Goal: Task Accomplishment & Management: Use online tool/utility

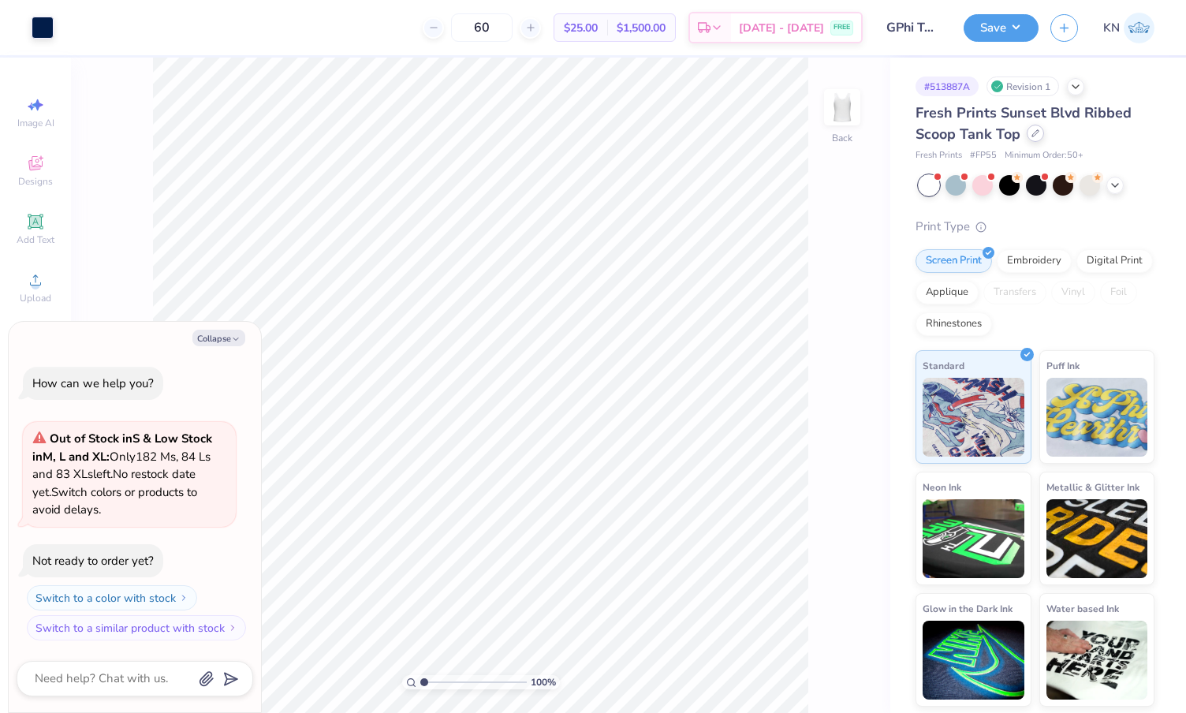
click at [1032, 135] on icon at bounding box center [1036, 133] width 8 height 8
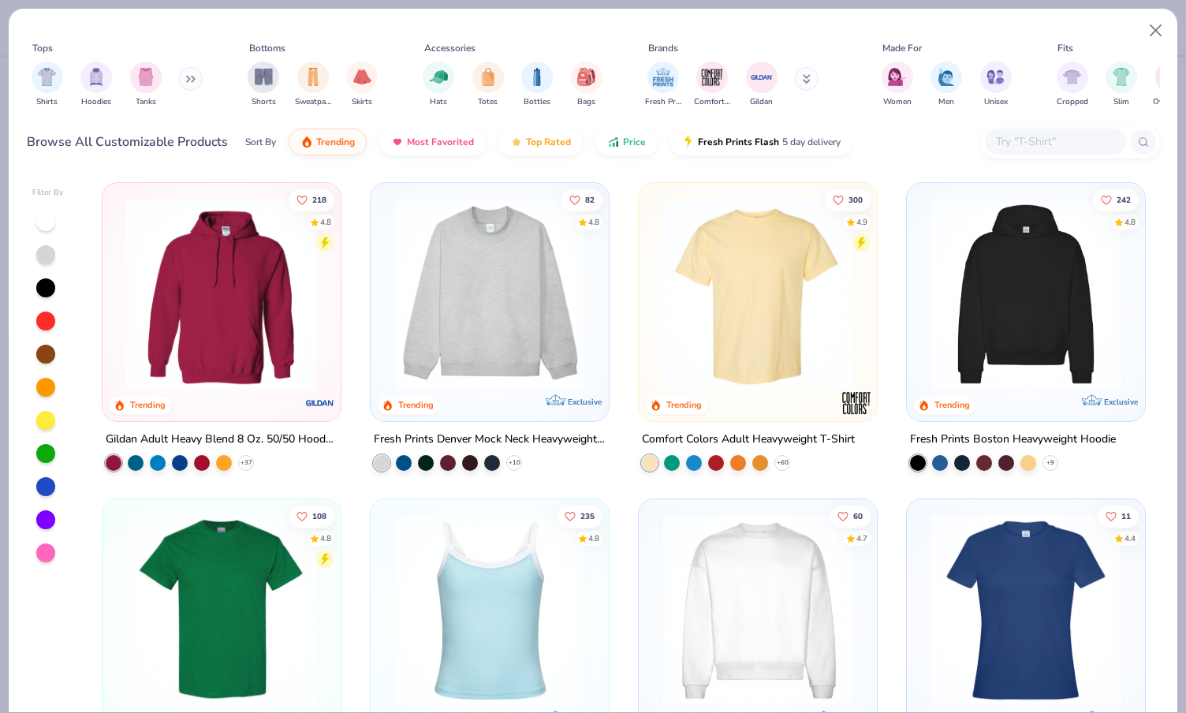
click at [513, 584] on img at bounding box center [489, 610] width 207 height 191
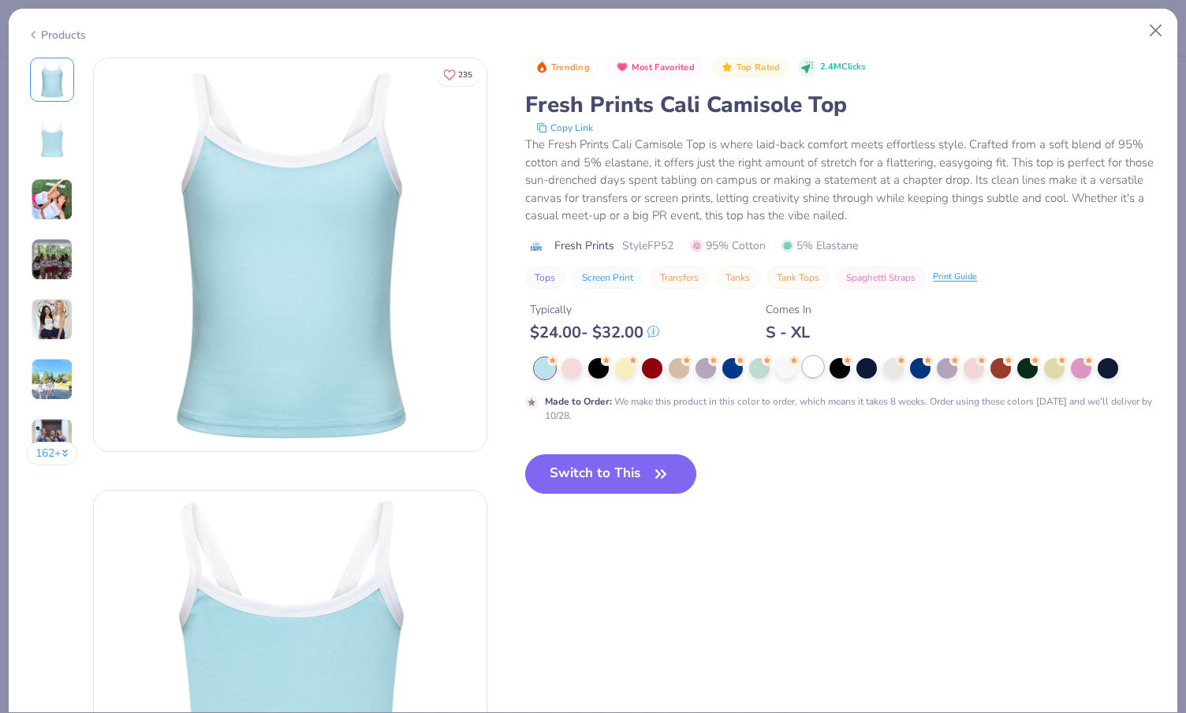
click at [812, 369] on div at bounding box center [813, 367] width 21 height 21
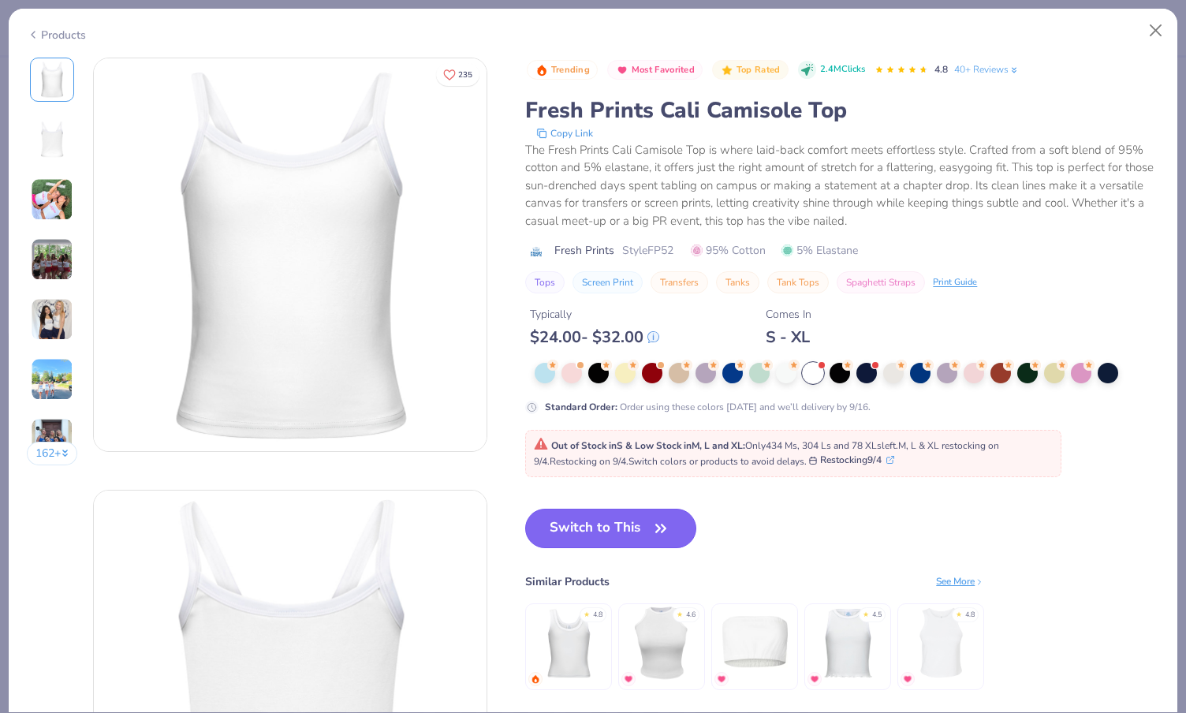
click at [599, 525] on button "Switch to This" at bounding box center [610, 528] width 171 height 39
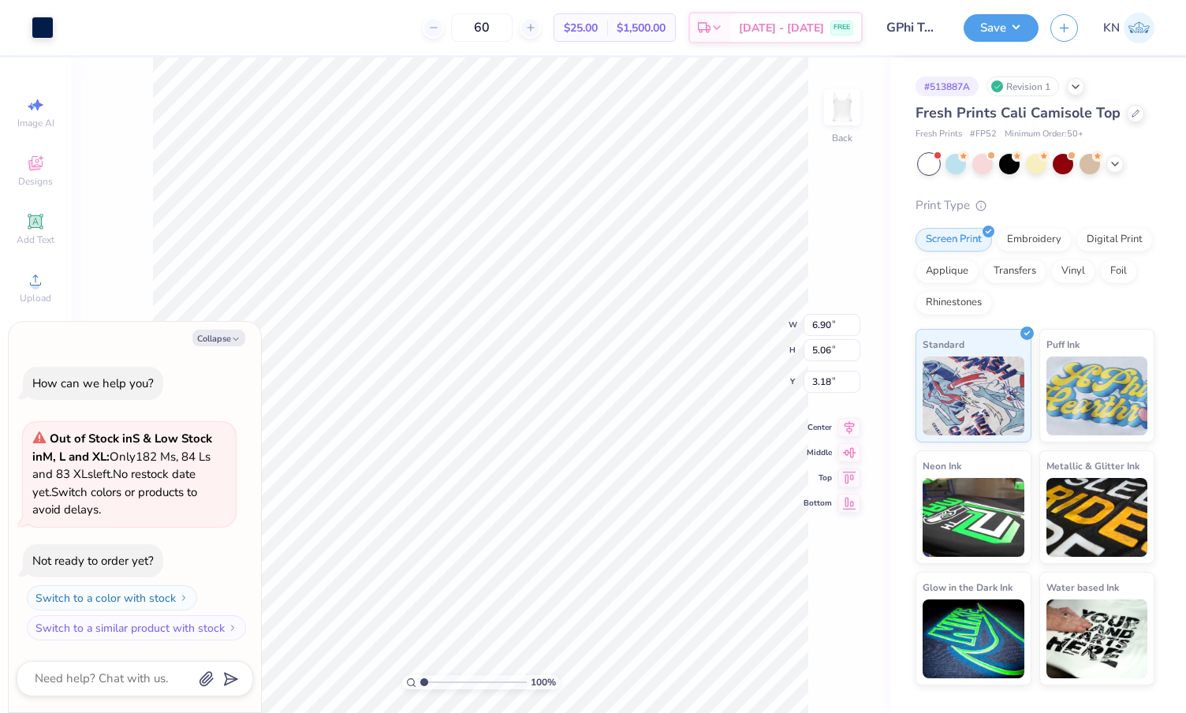
type textarea "x"
type input "1.70"
click at [1014, 27] on button "Save" at bounding box center [1001, 26] width 75 height 28
type textarea "x"
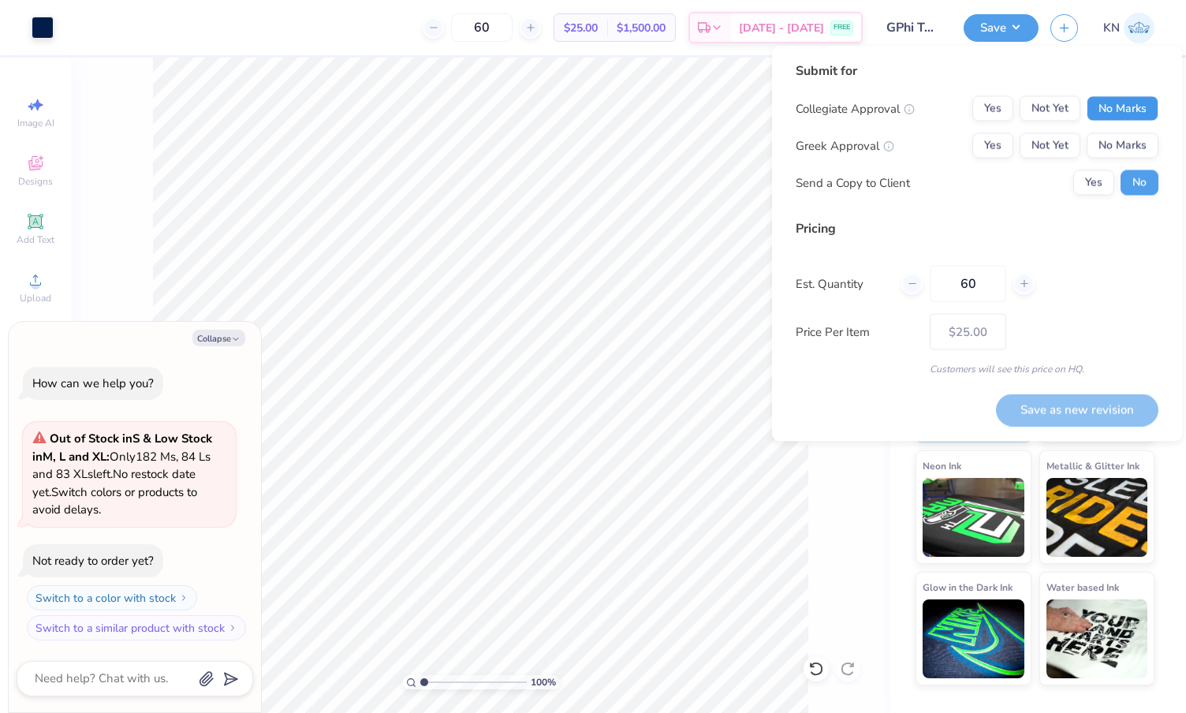
click at [1123, 110] on button "No Marks" at bounding box center [1123, 108] width 72 height 25
click at [999, 144] on button "Yes" at bounding box center [993, 145] width 41 height 25
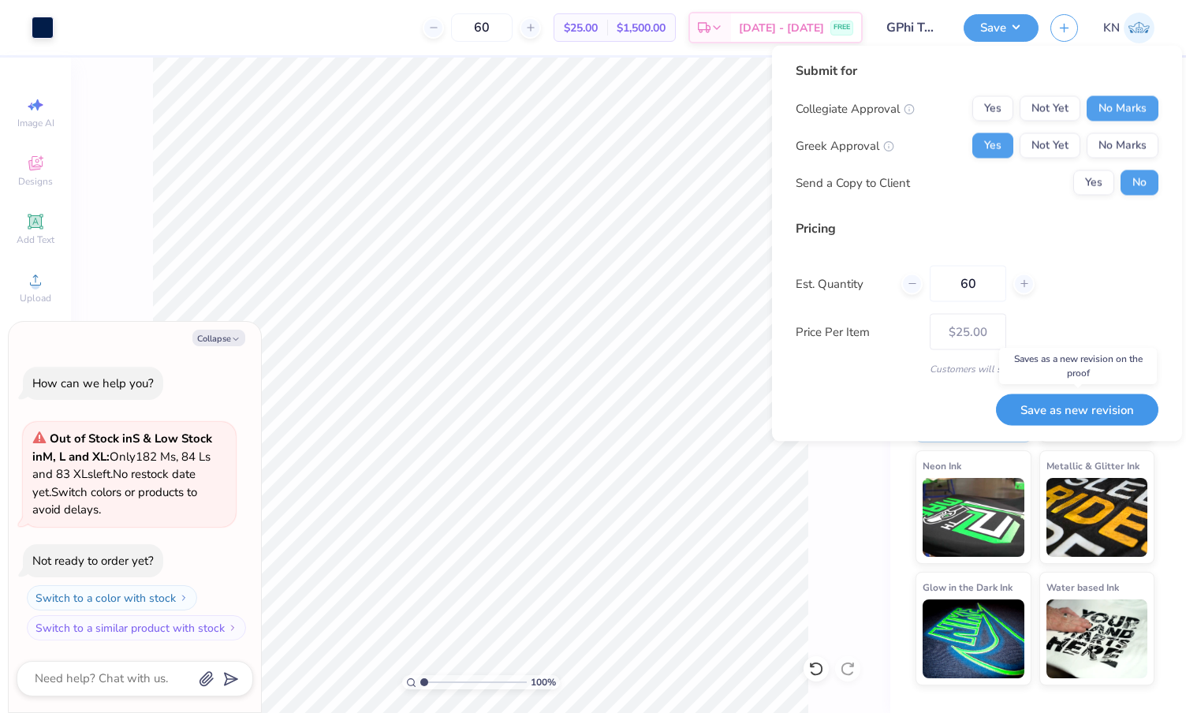
click at [1058, 409] on button "Save as new revision" at bounding box center [1077, 410] width 162 height 32
type input "$25.00"
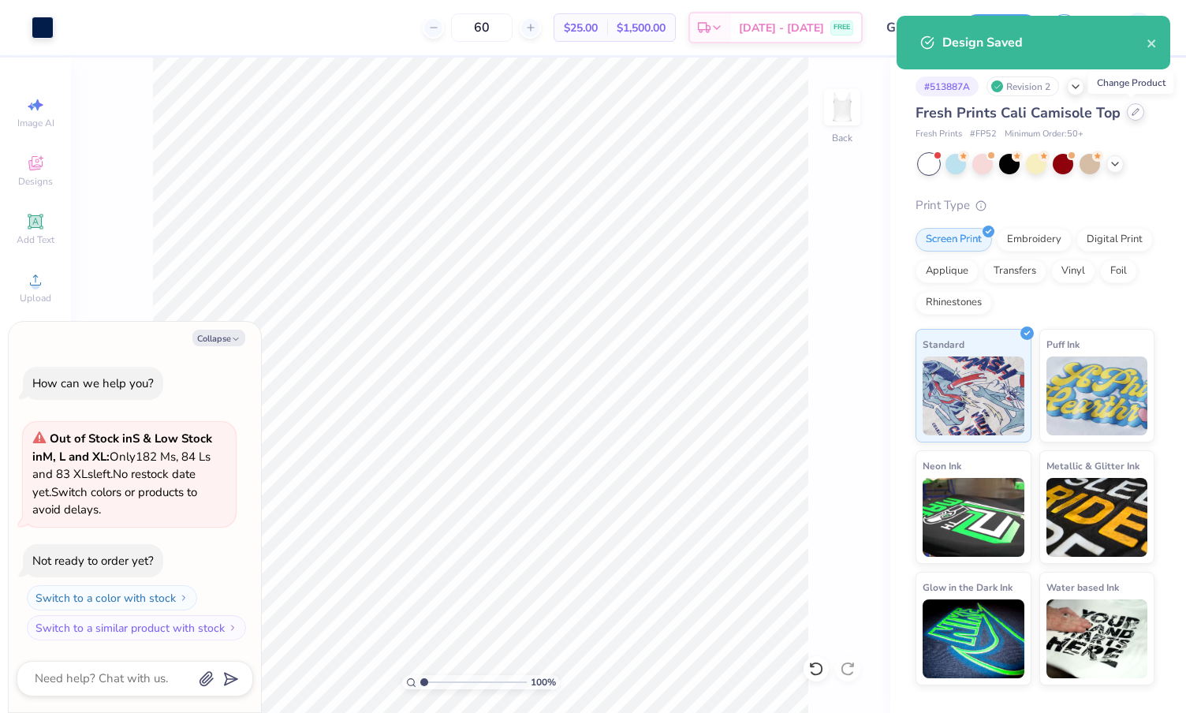
click at [1132, 115] on icon at bounding box center [1136, 112] width 8 height 8
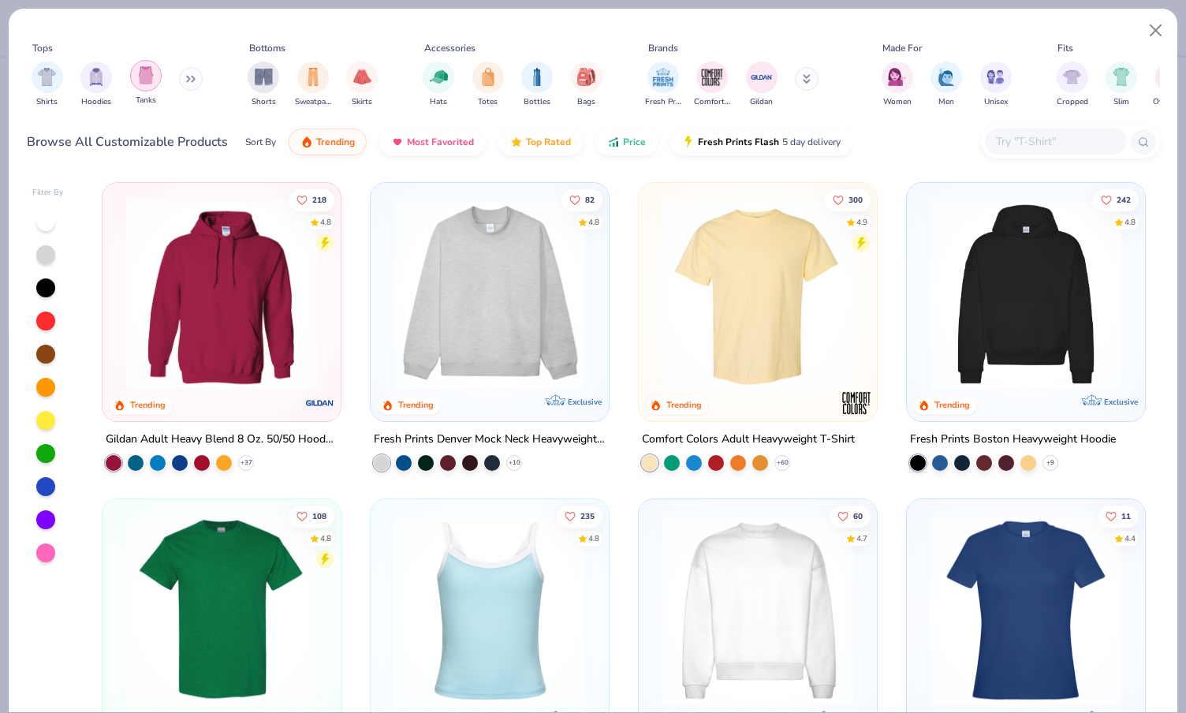
click at [144, 77] on img "filter for Tanks" at bounding box center [145, 75] width 17 height 18
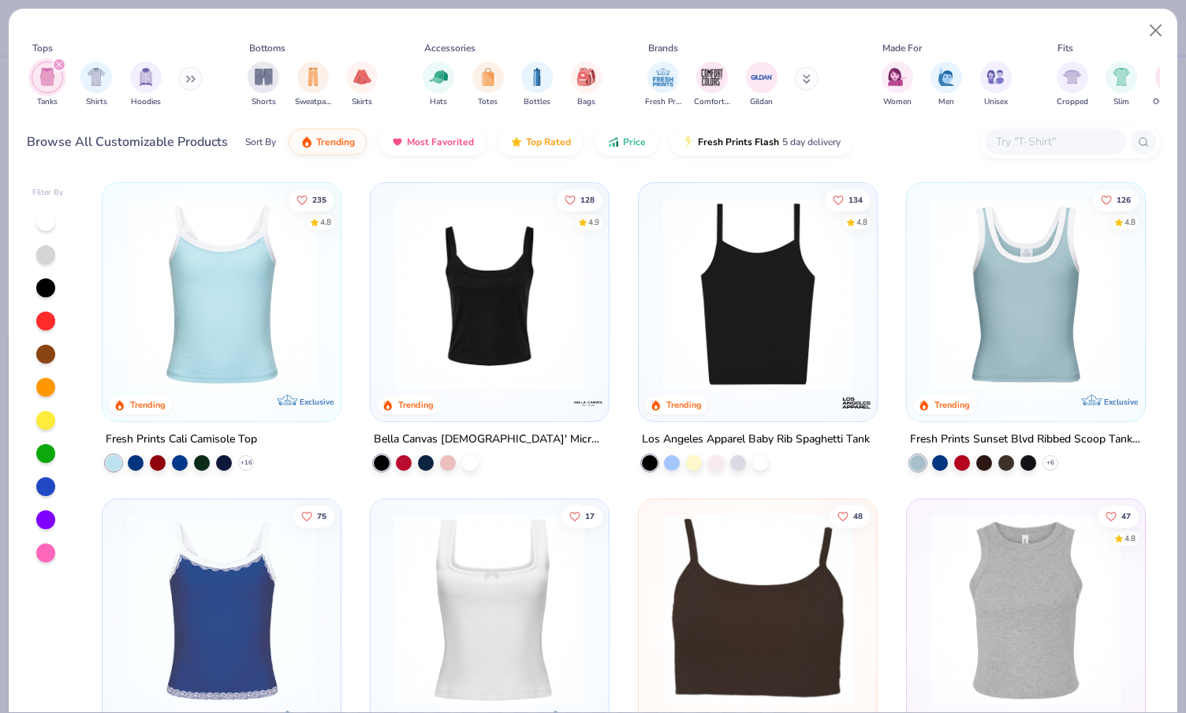
click at [58, 62] on icon "filter for Tanks" at bounding box center [59, 65] width 6 height 6
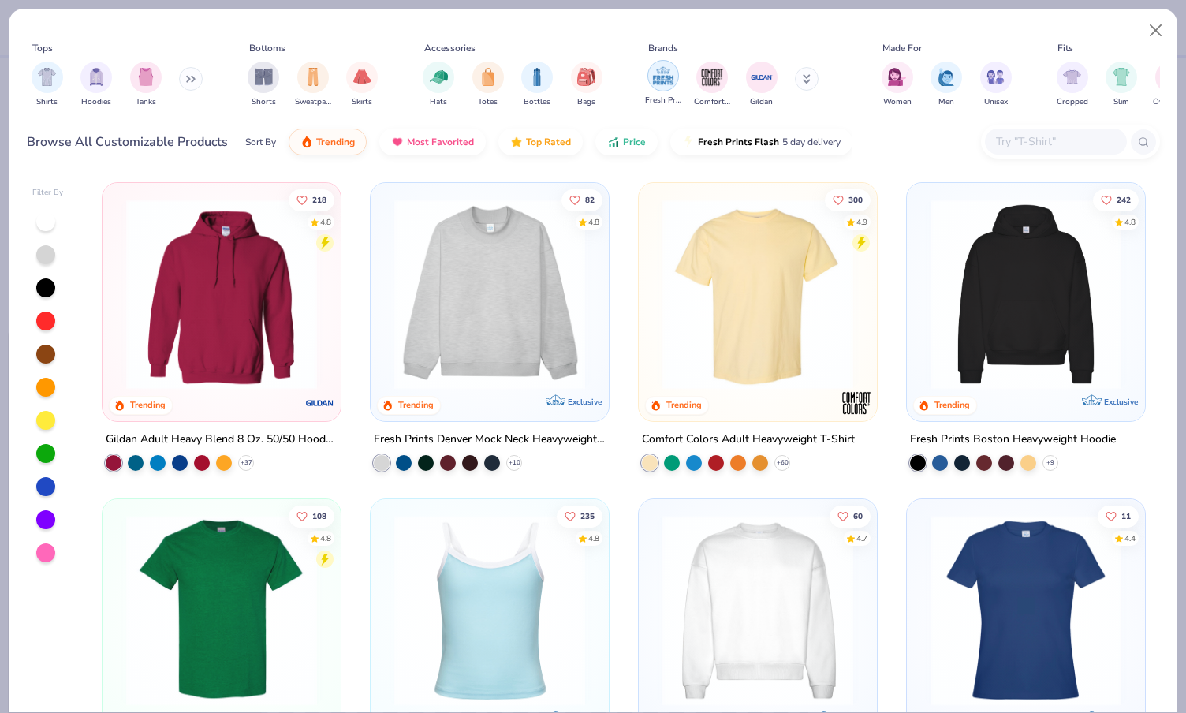
click at [663, 74] on img "filter for Fresh Prints" at bounding box center [664, 76] width 24 height 24
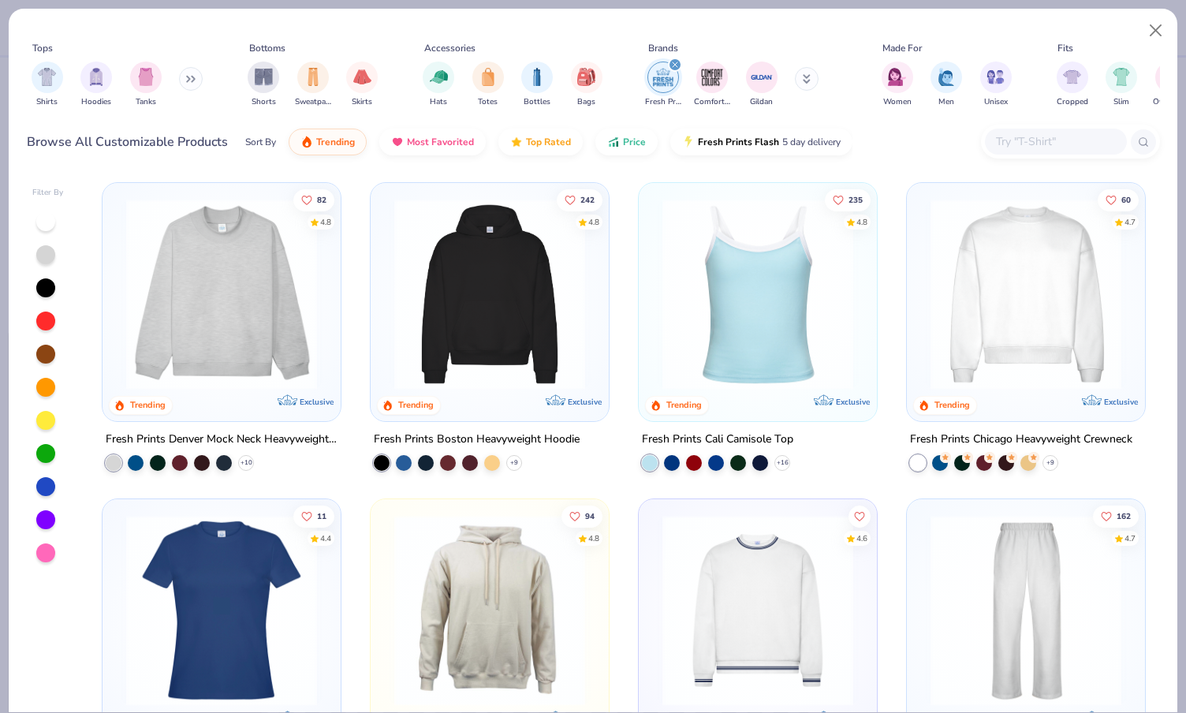
type textarea "x"
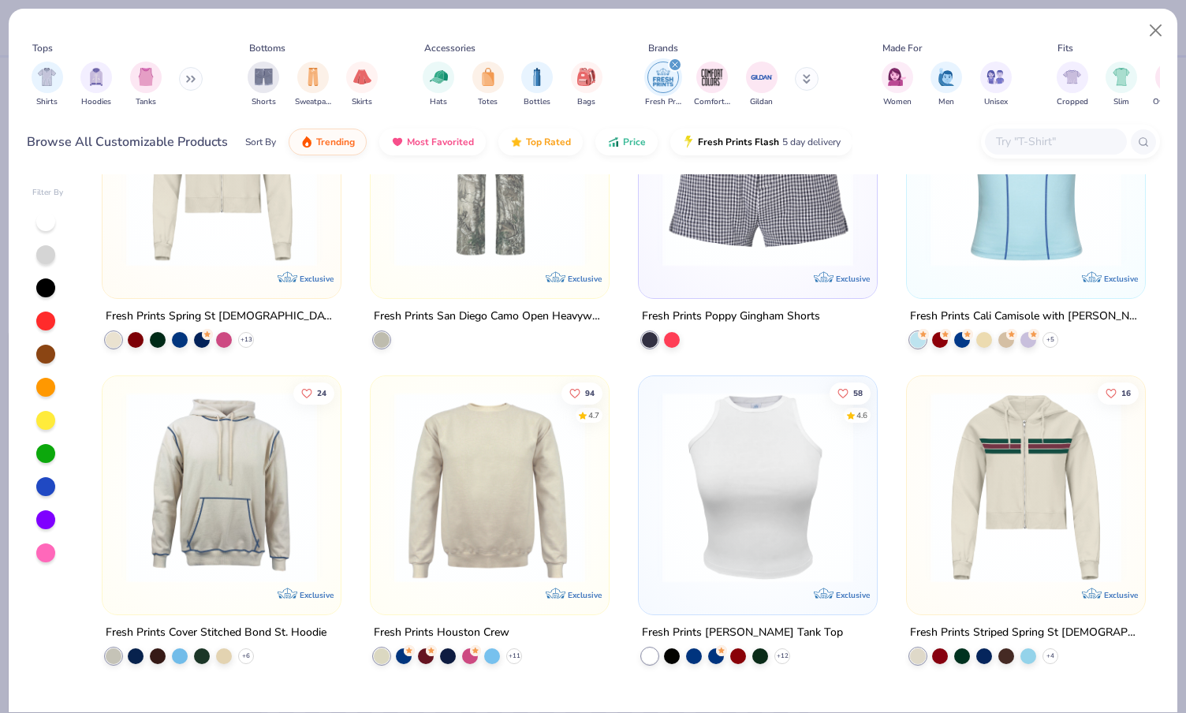
scroll to position [991, 0]
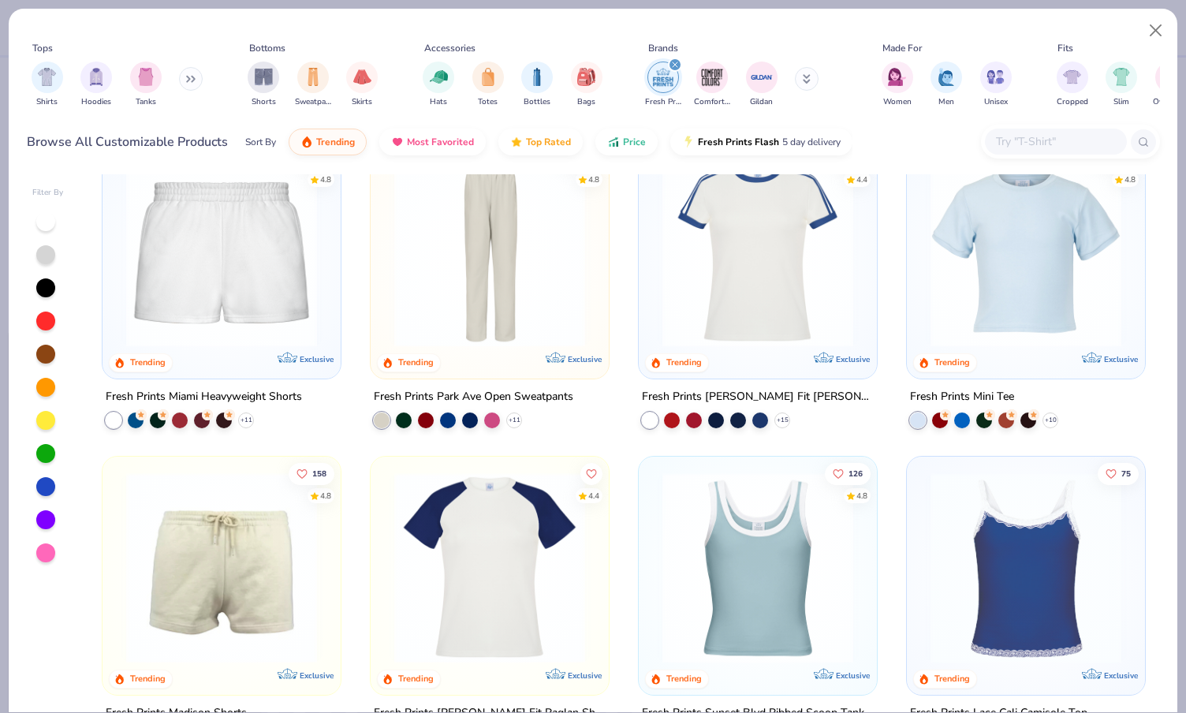
click at [1021, 144] on input "text" at bounding box center [1055, 142] width 121 height 18
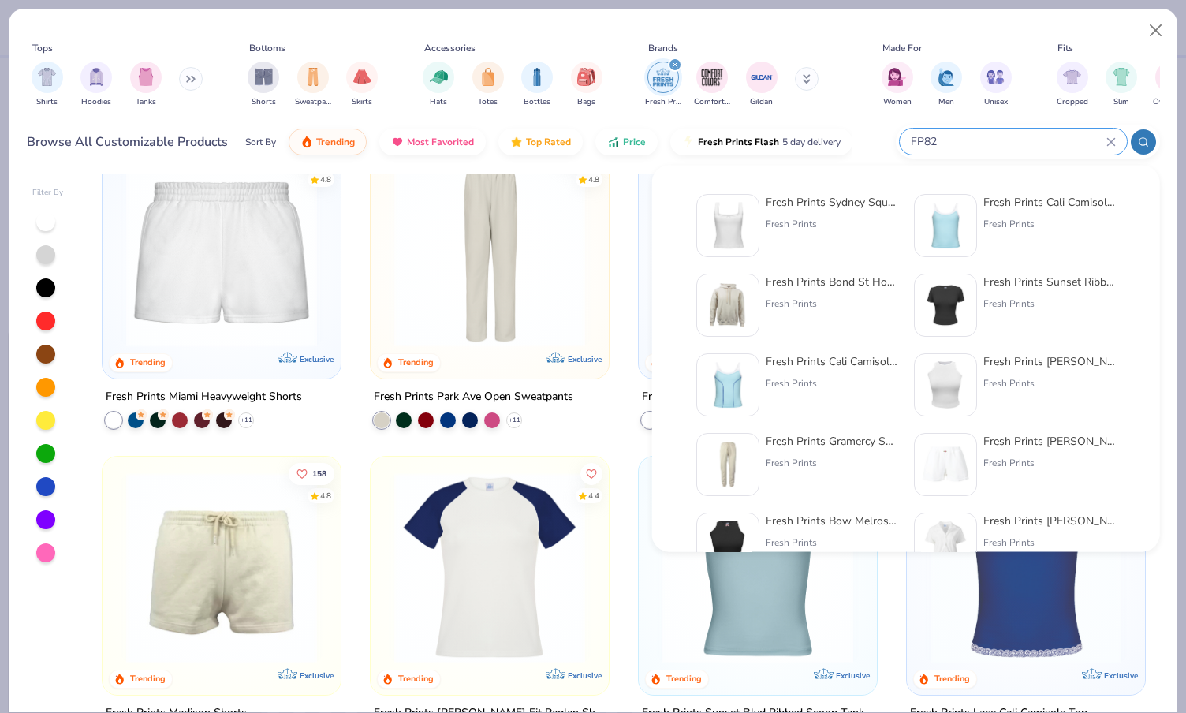
type input "FP82"
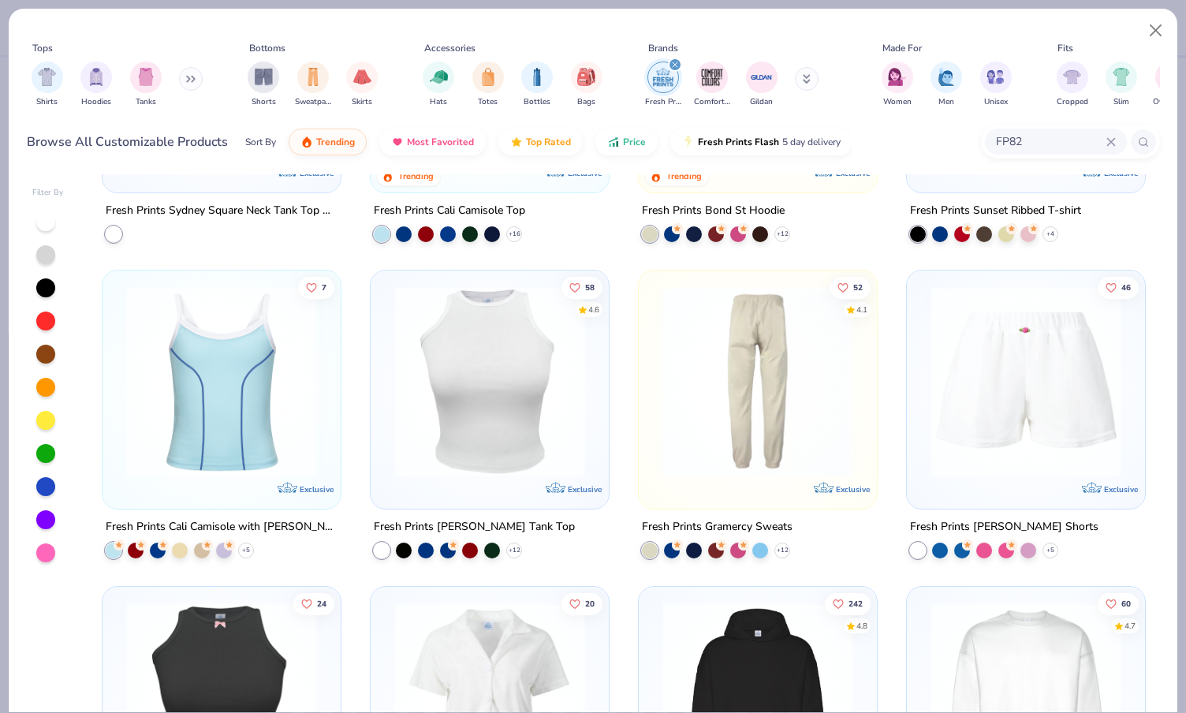
scroll to position [0, 0]
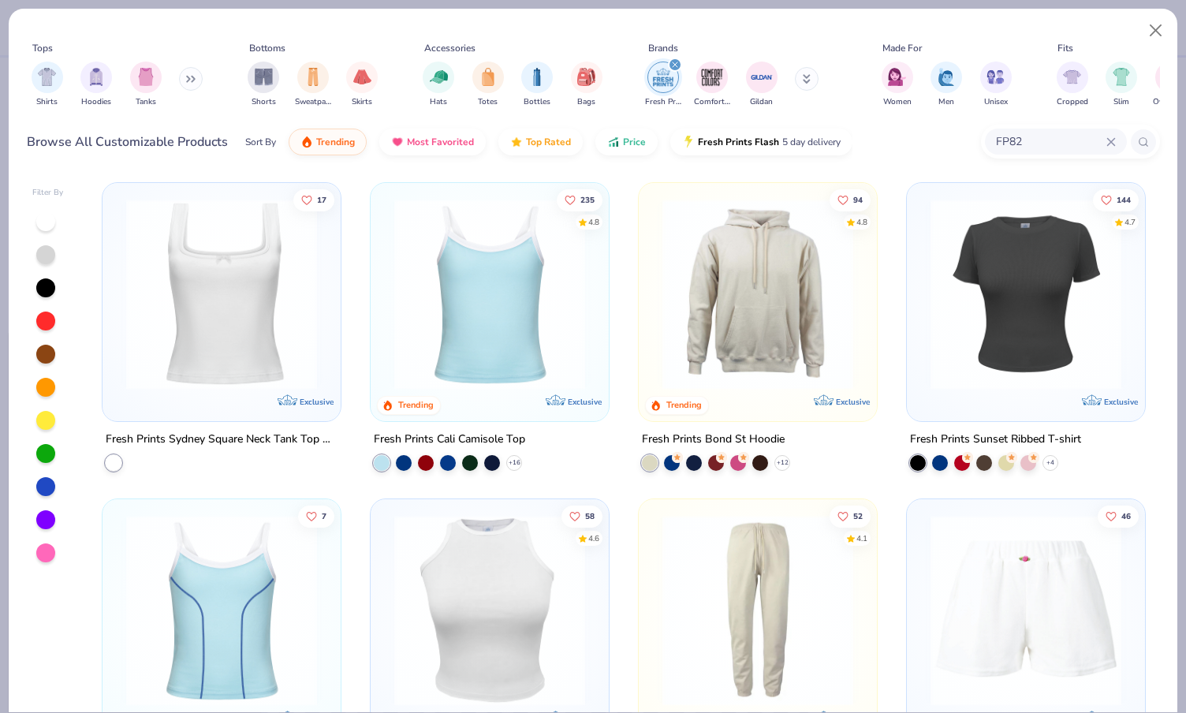
click at [1112, 138] on icon at bounding box center [1111, 141] width 9 height 9
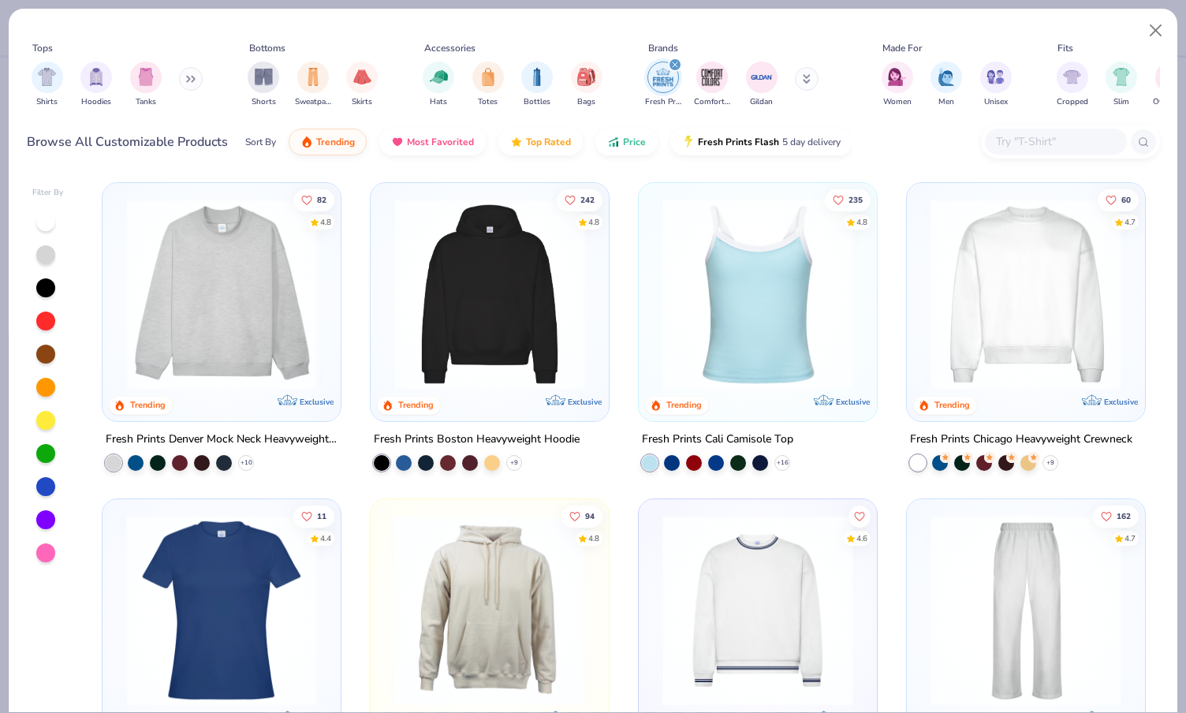
click at [674, 62] on icon "filter for Fresh Prints" at bounding box center [675, 65] width 6 height 6
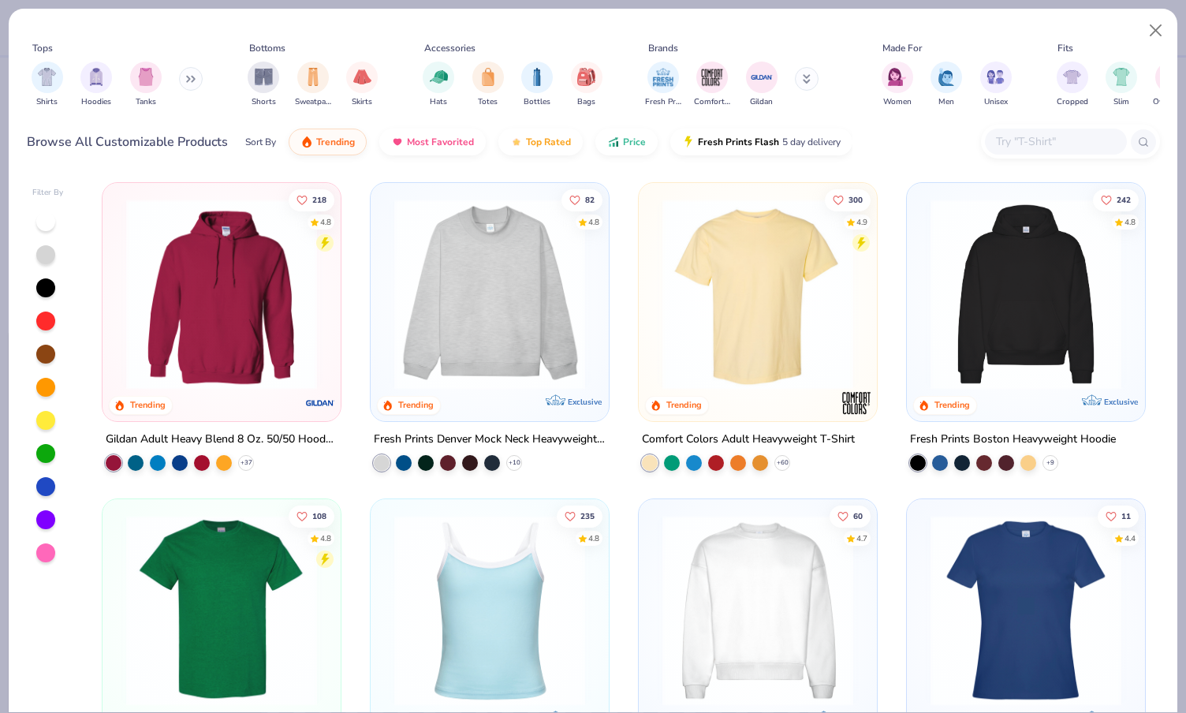
click at [1029, 133] on input "text" at bounding box center [1055, 142] width 121 height 18
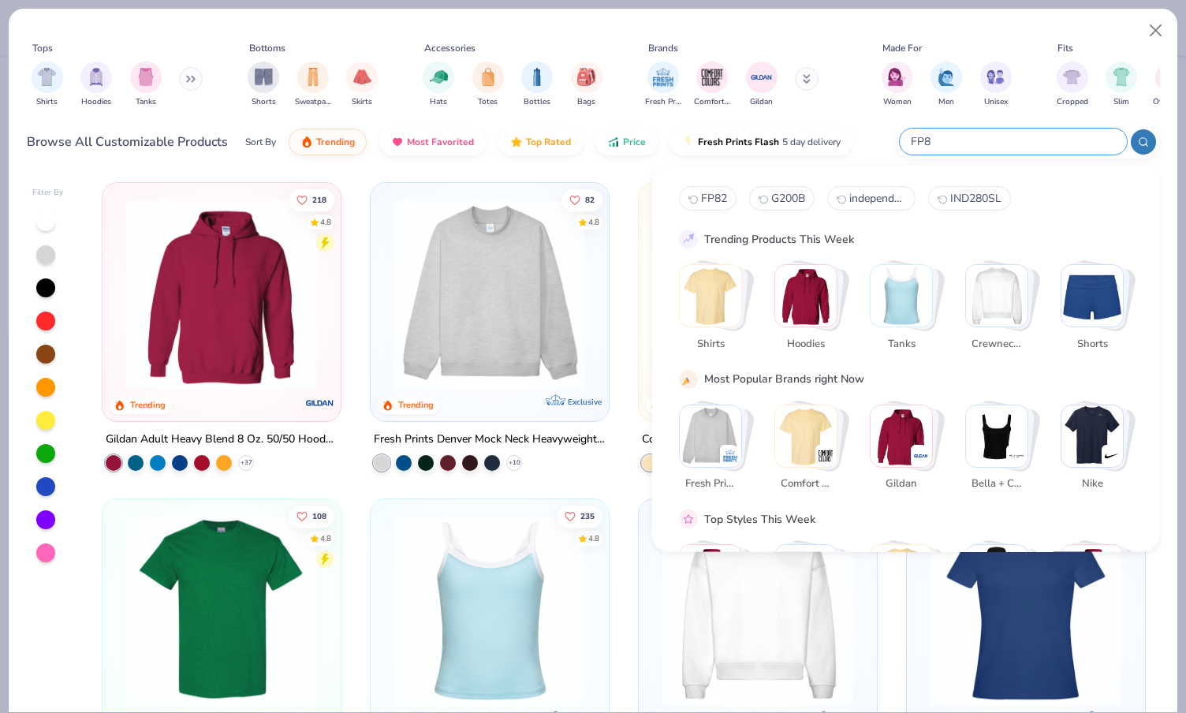
type input "FP82"
type textarea "x"
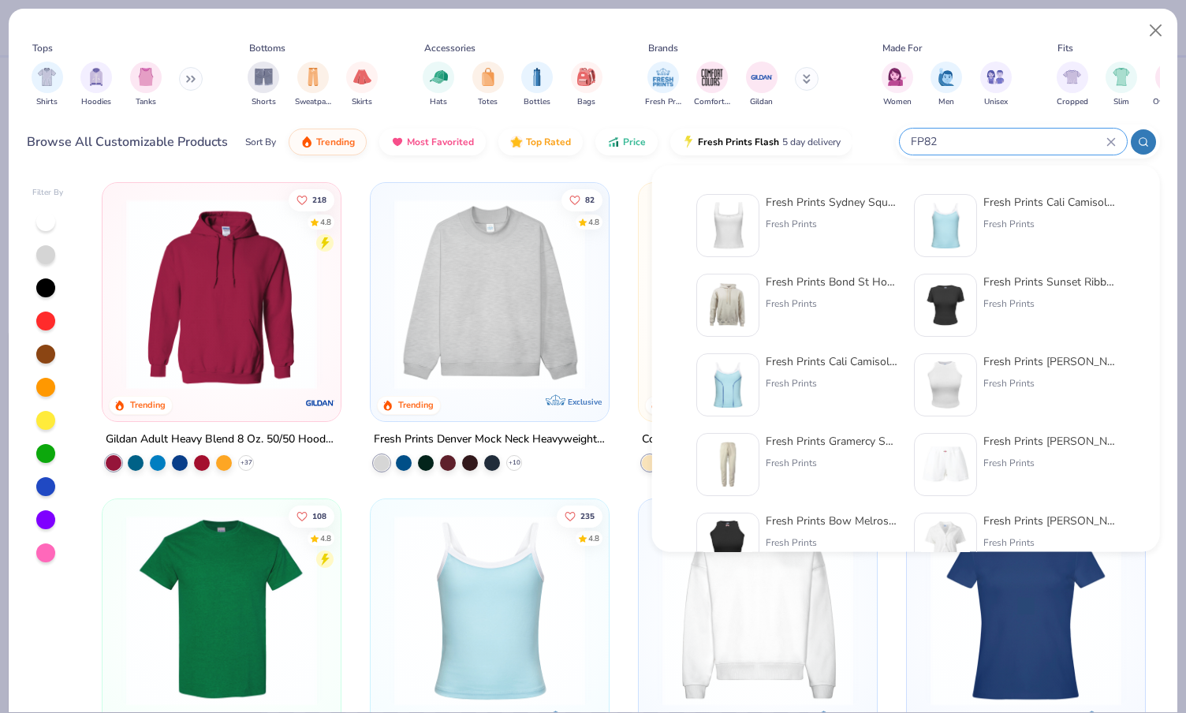
type input "FP82"
click at [811, 203] on div "Fresh Prints Sydney Square Neck Tank Top with Bow" at bounding box center [832, 202] width 133 height 17
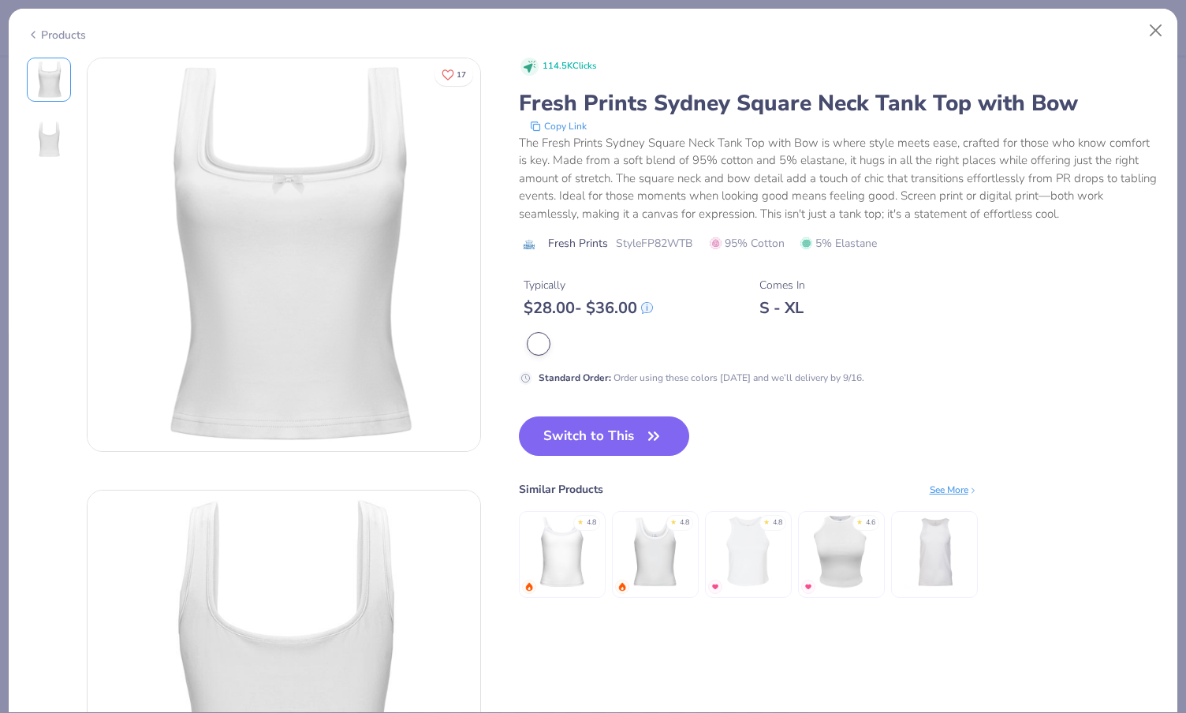
click at [47, 31] on div "Products" at bounding box center [56, 35] width 59 height 17
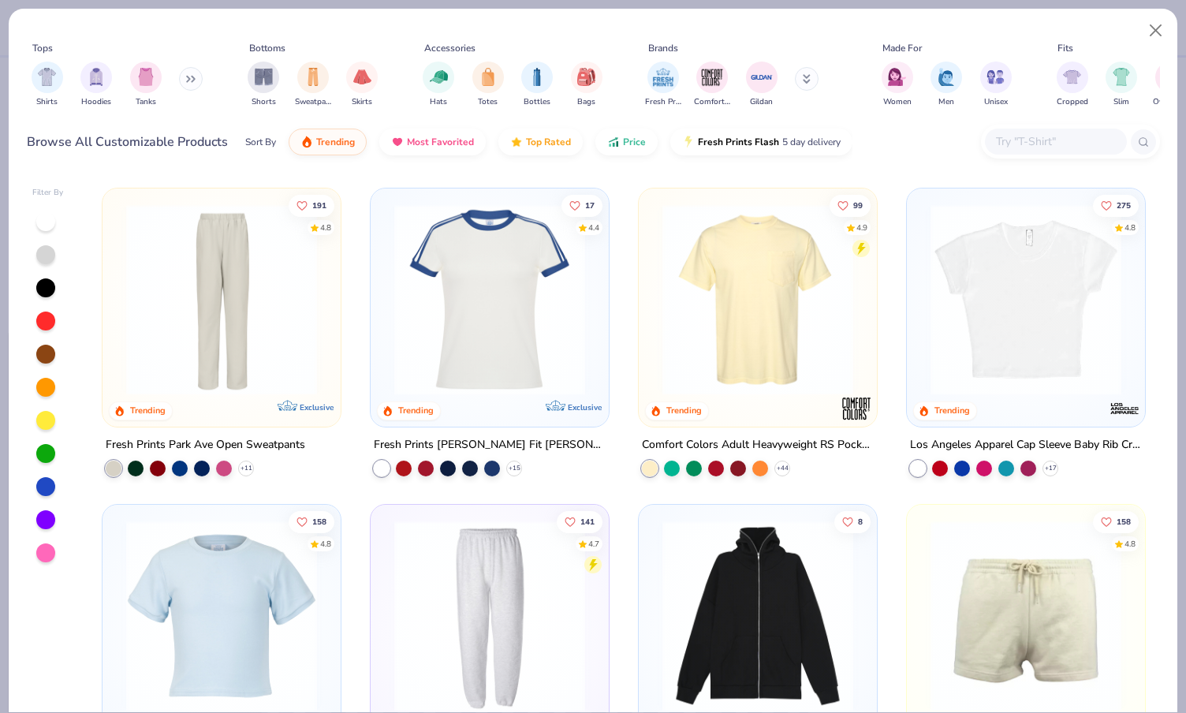
scroll to position [1791, 0]
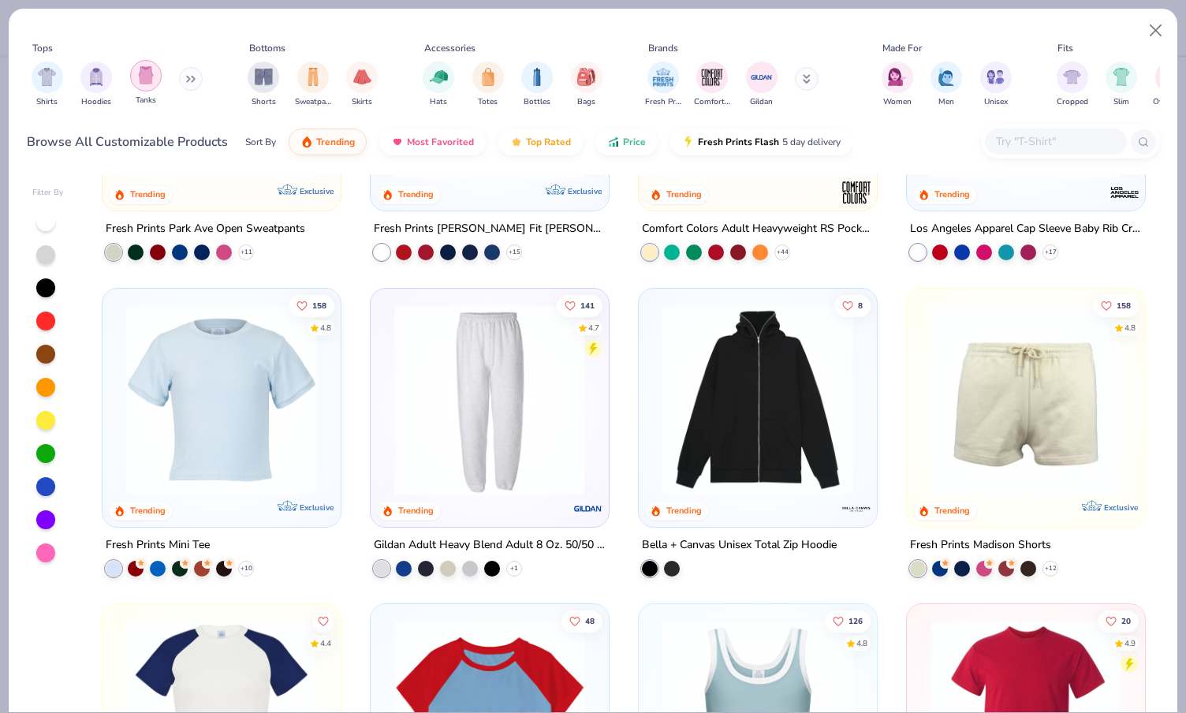
click at [141, 83] on img "filter for Tanks" at bounding box center [145, 75] width 17 height 18
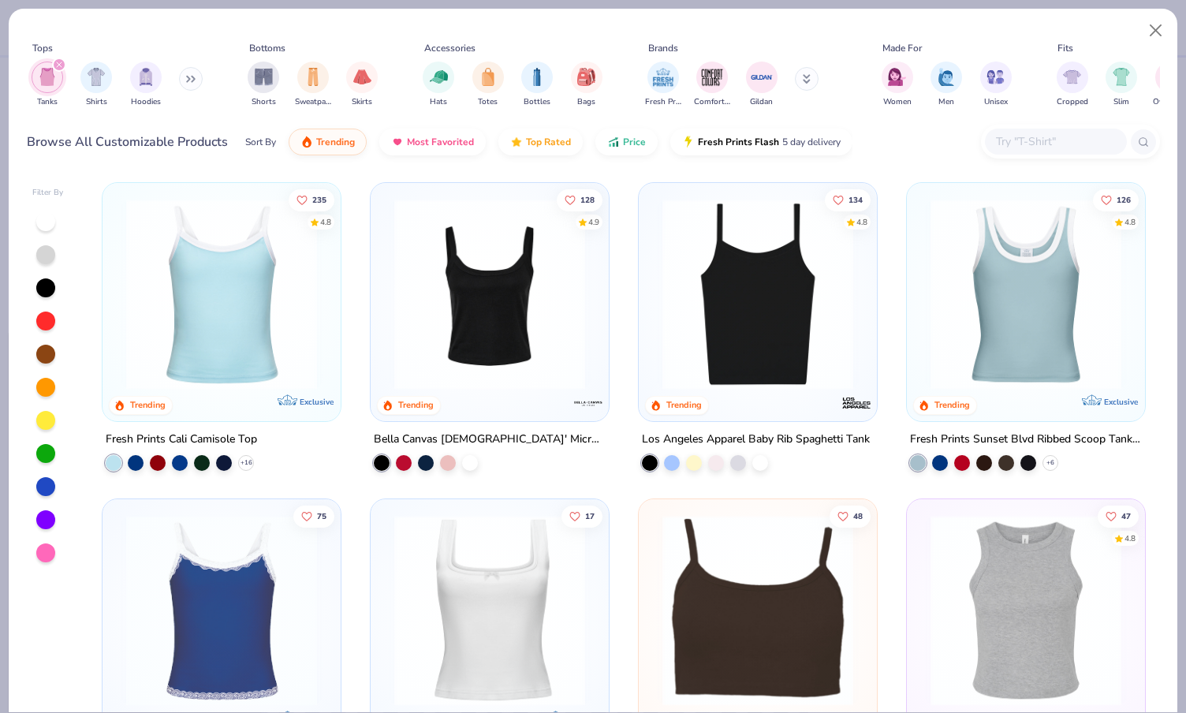
click at [60, 64] on icon "filter for Tanks" at bounding box center [59, 64] width 5 height 5
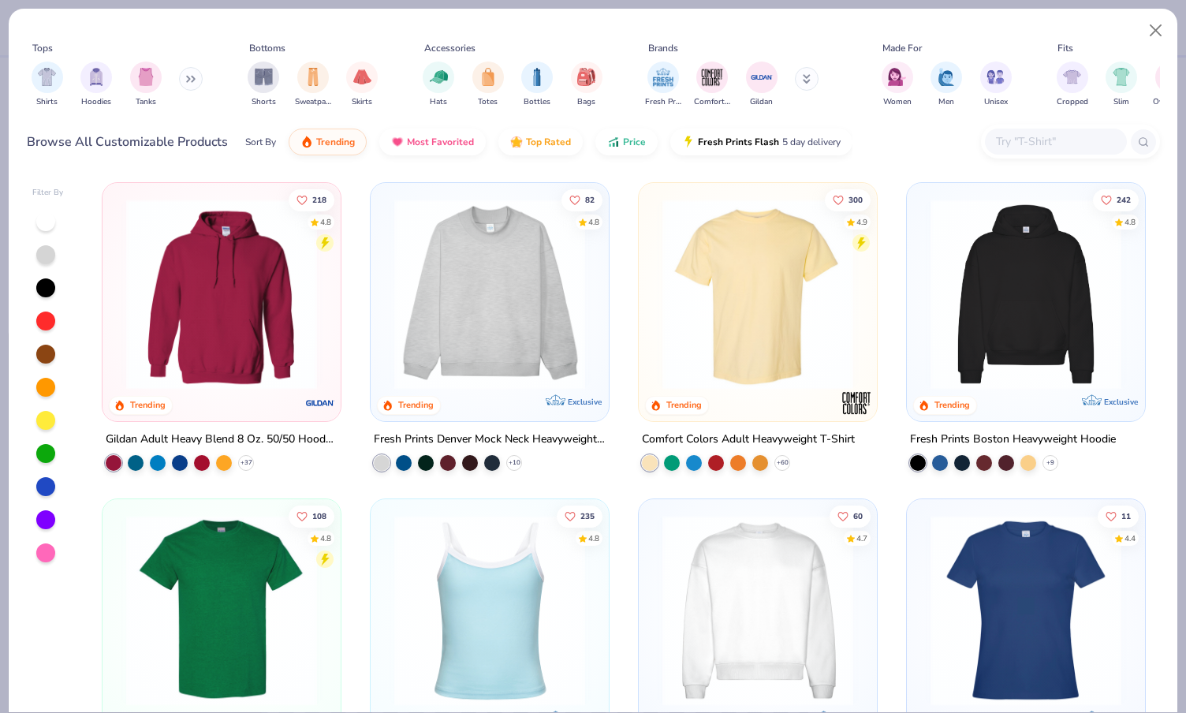
type textarea "x"
click at [1036, 141] on input "text" at bounding box center [1055, 142] width 121 height 18
click at [1019, 139] on input "text" at bounding box center [1055, 142] width 121 height 18
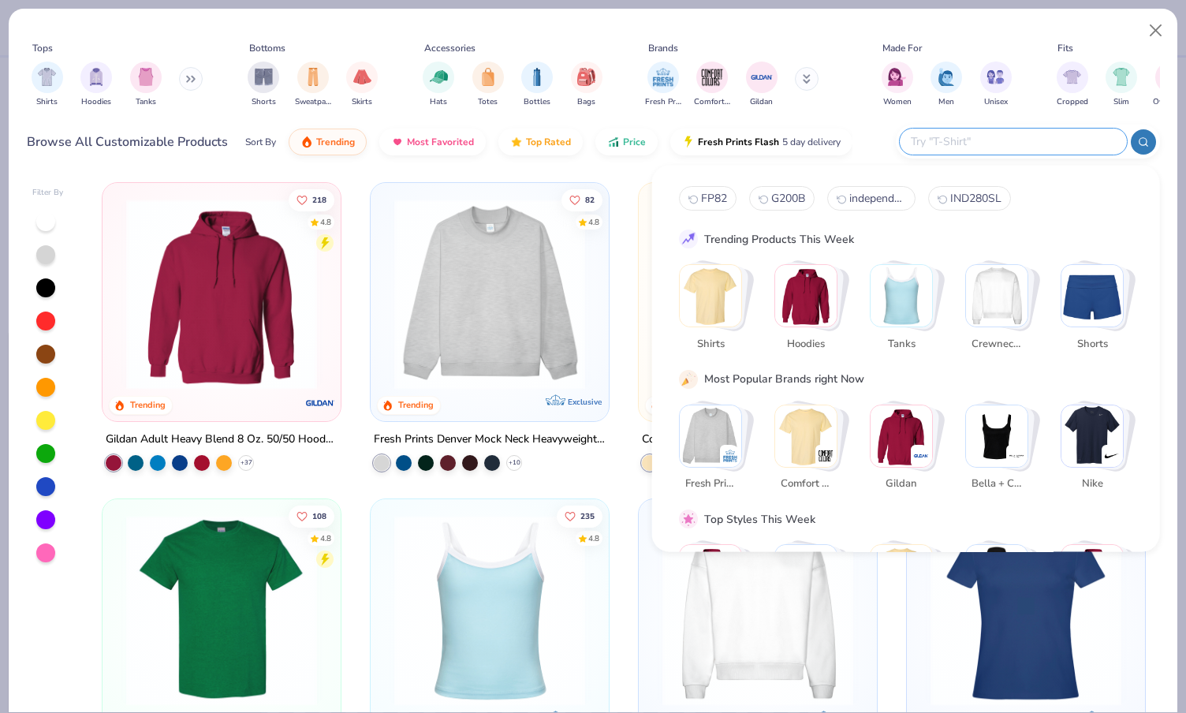
paste input "Fresh Prints Sydney Square Neck Tank Top"
type input "Fresh Prints Sydney Square Neck Tank Top"
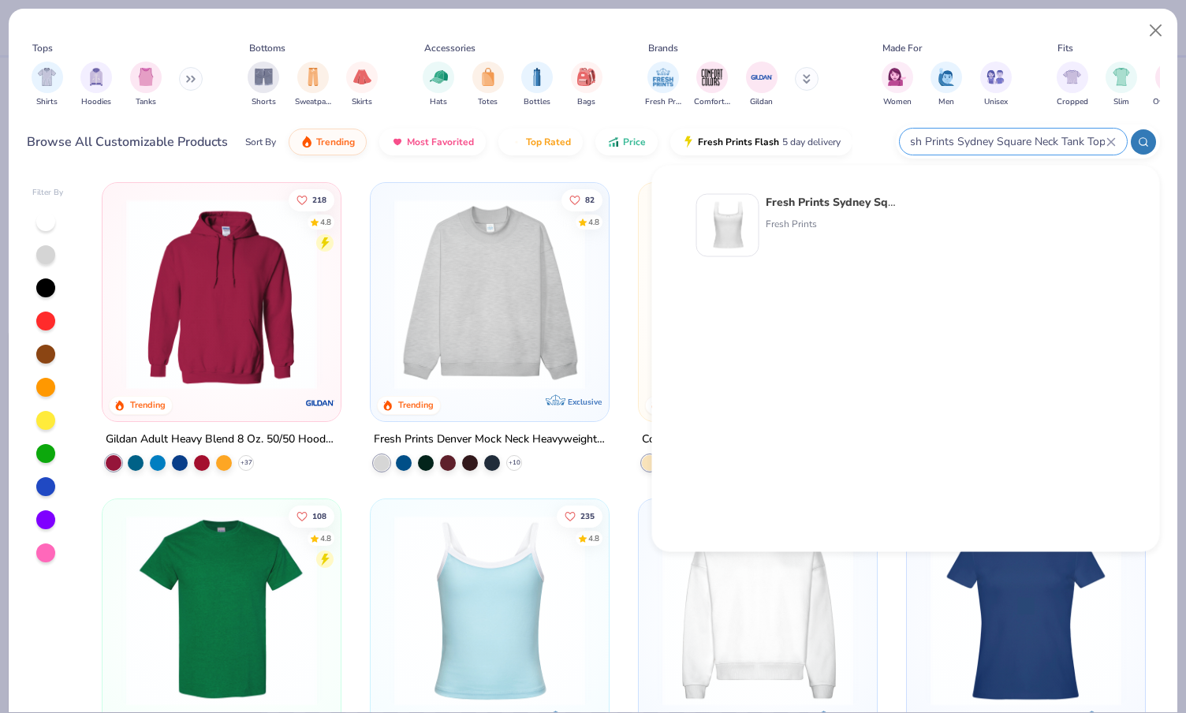
click at [1146, 141] on circle at bounding box center [1142, 141] width 7 height 7
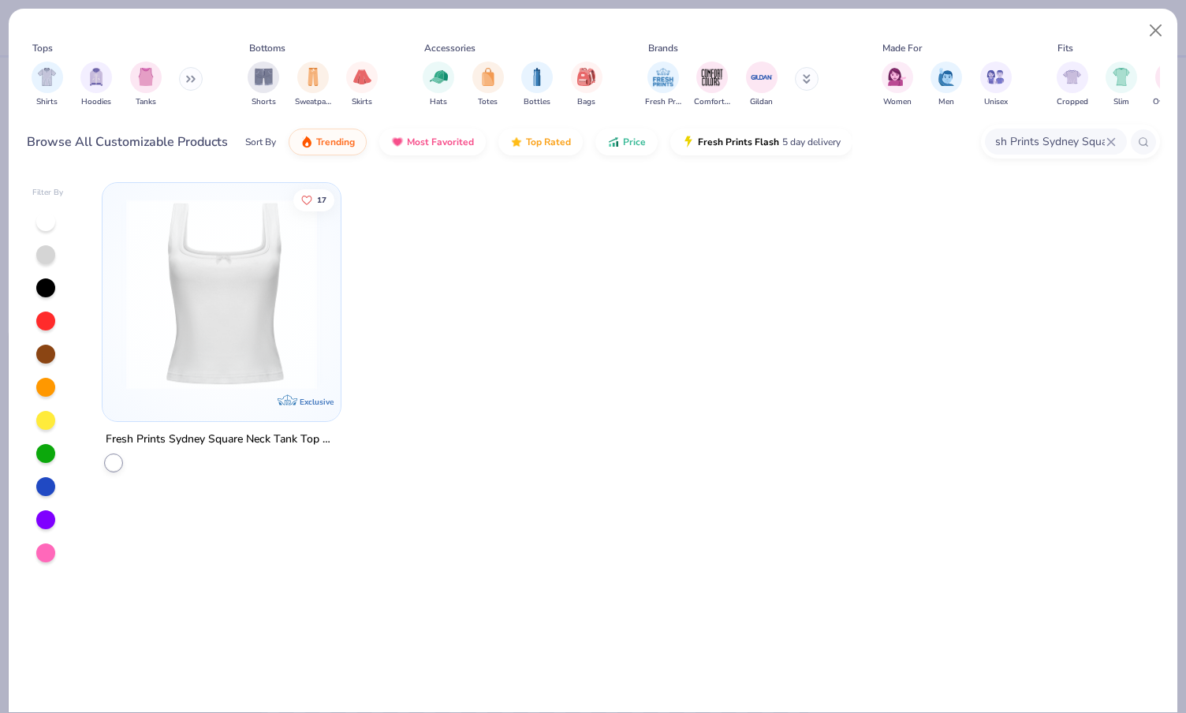
click at [1112, 143] on icon at bounding box center [1110, 141] width 7 height 7
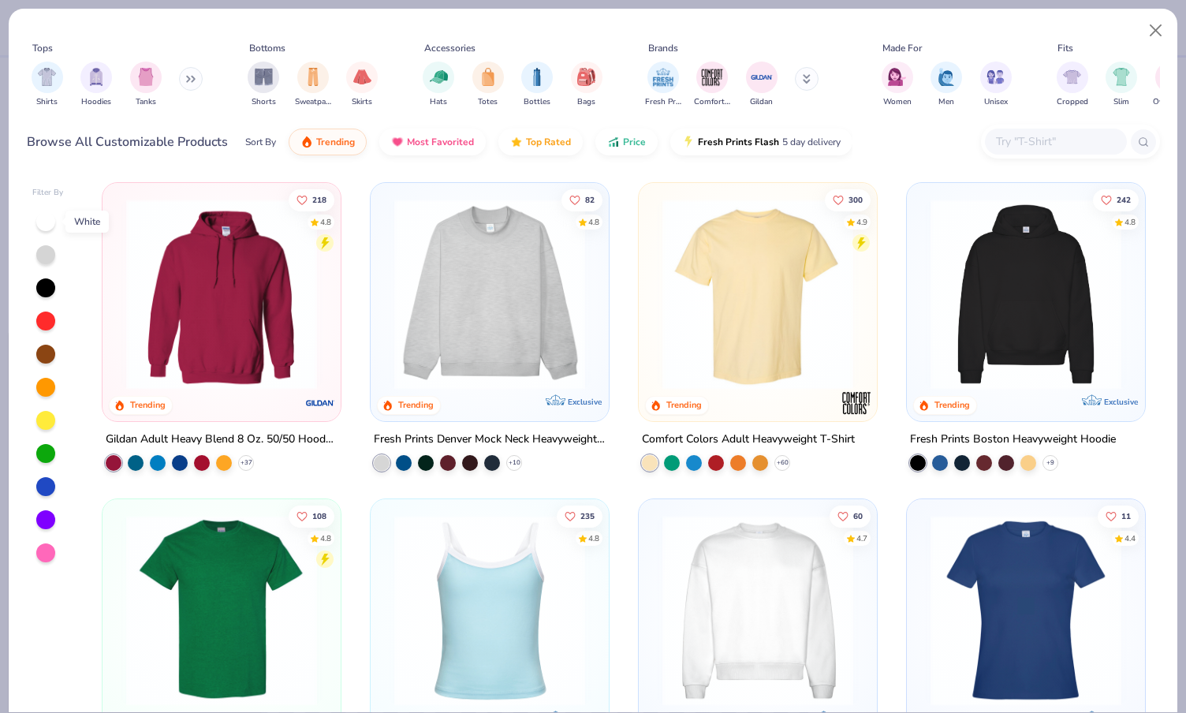
click at [51, 218] on div at bounding box center [45, 221] width 19 height 19
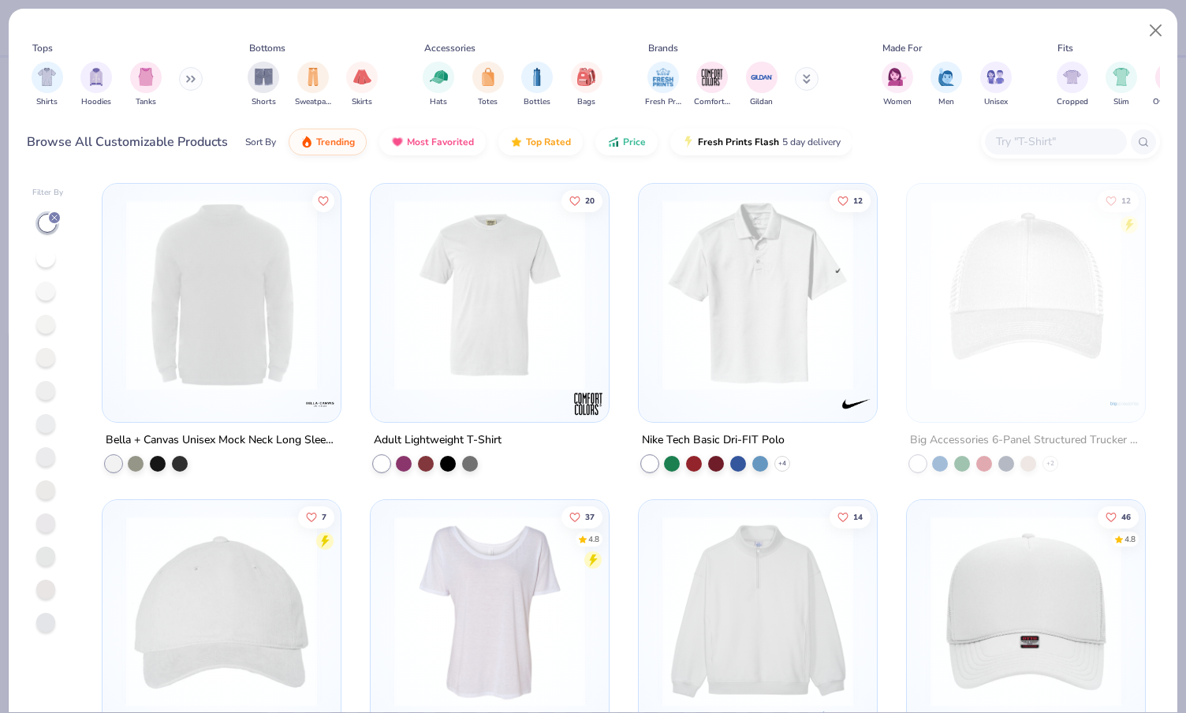
scroll to position [4547, 0]
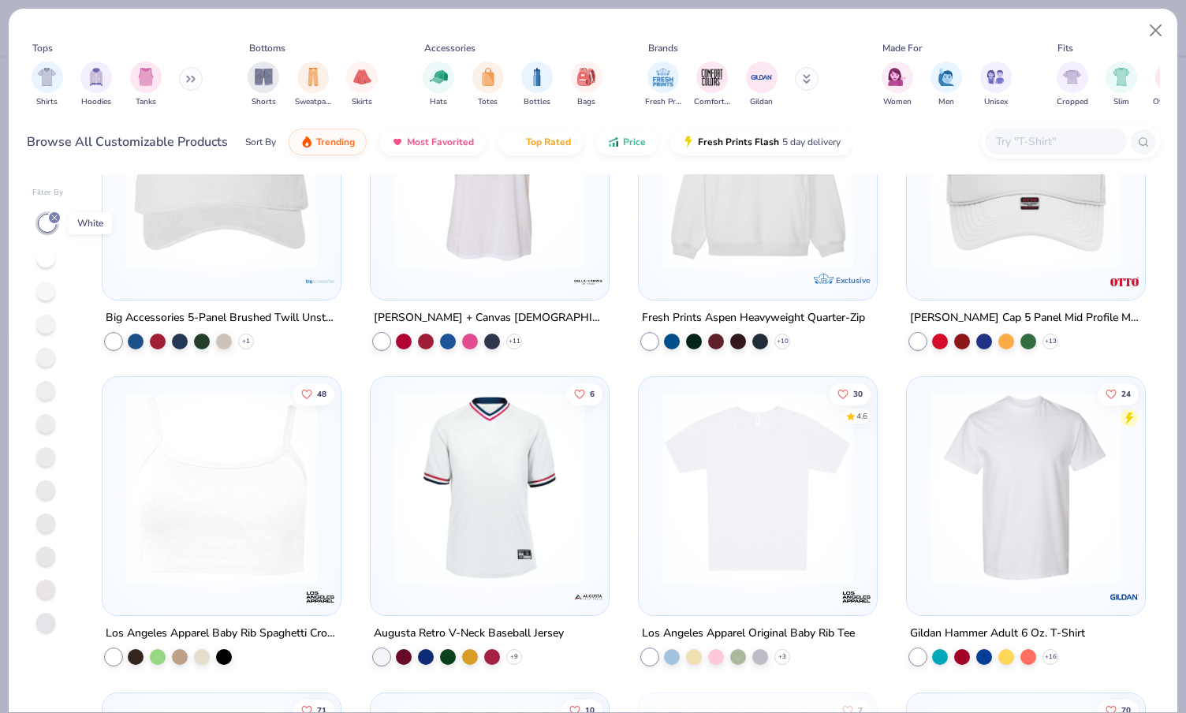
click at [56, 213] on icon at bounding box center [54, 217] width 9 height 9
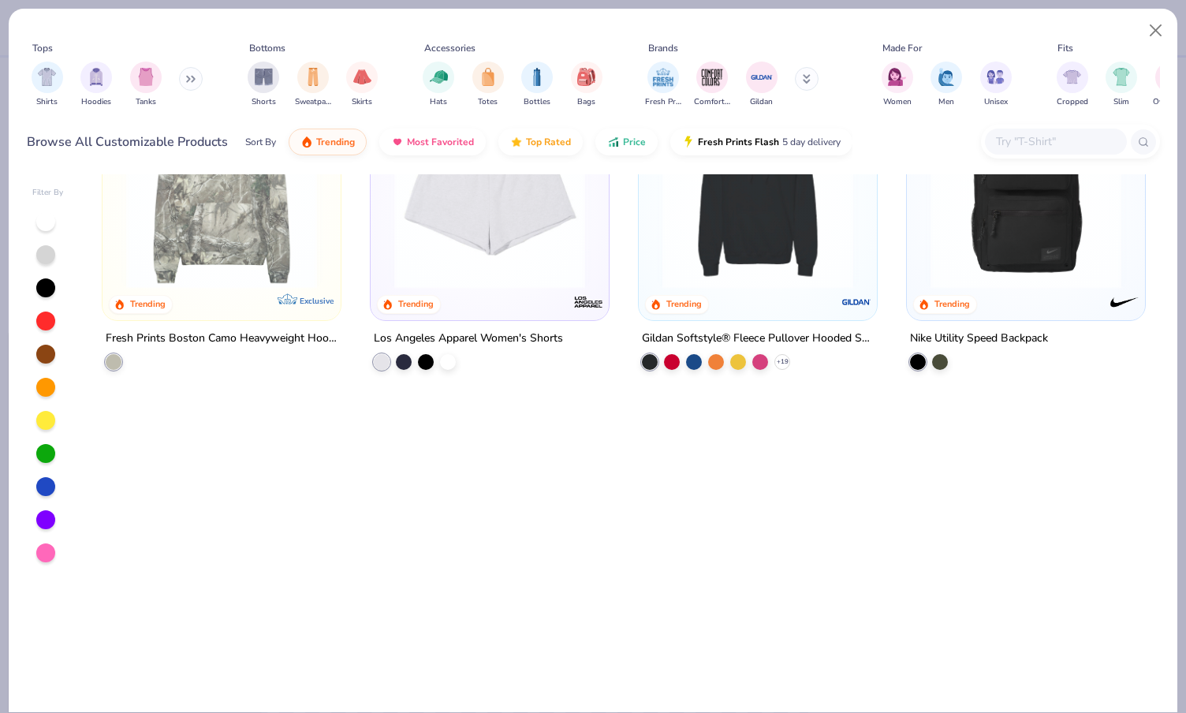
scroll to position [2946, 0]
click at [1157, 25] on button "Close" at bounding box center [1156, 31] width 30 height 30
type textarea "x"
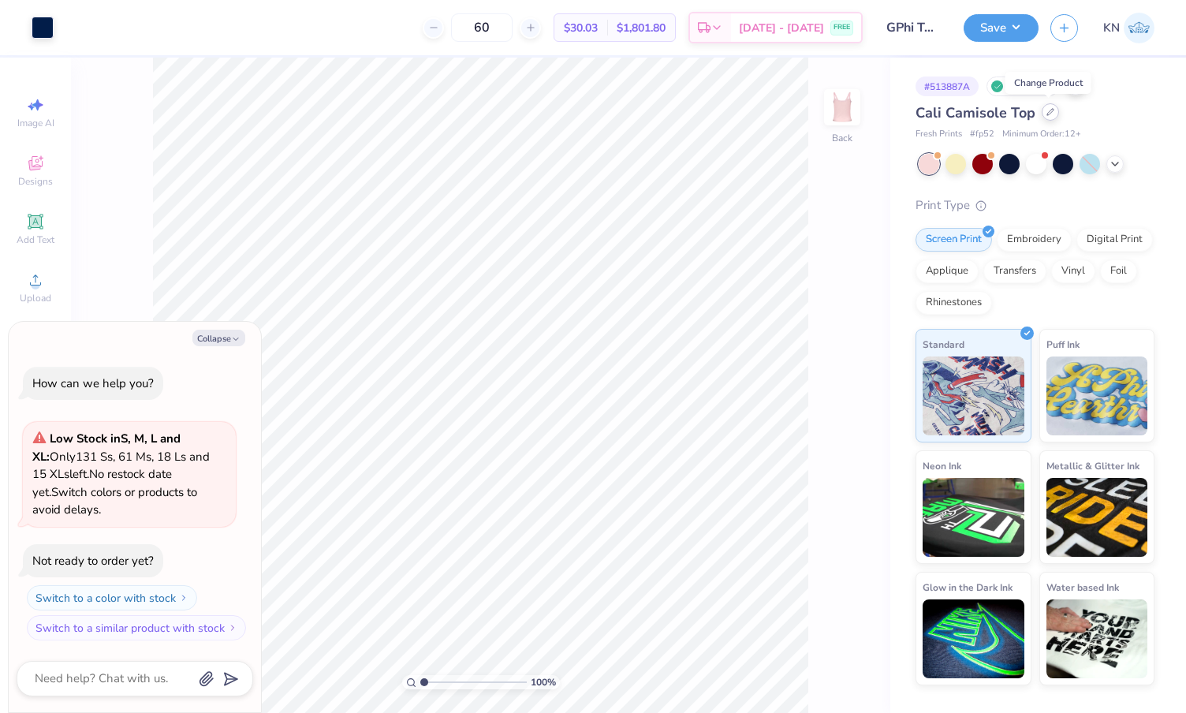
click at [1049, 114] on icon at bounding box center [1051, 112] width 8 height 8
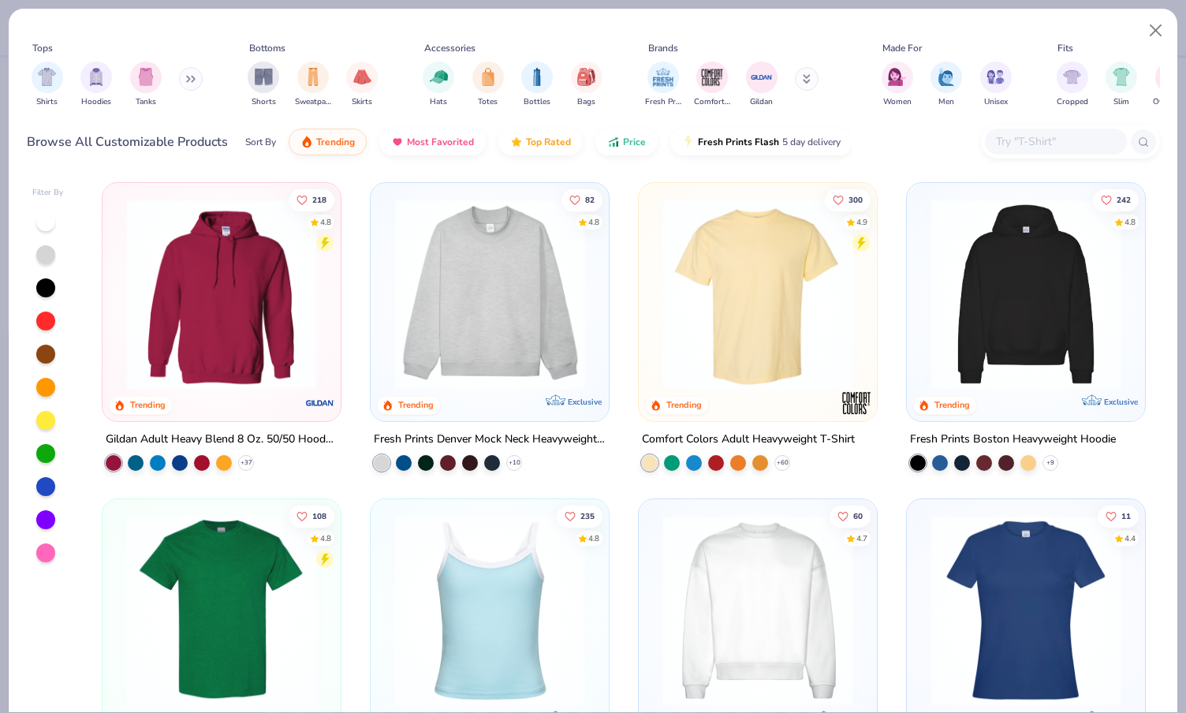
click at [49, 551] on div at bounding box center [45, 552] width 19 height 19
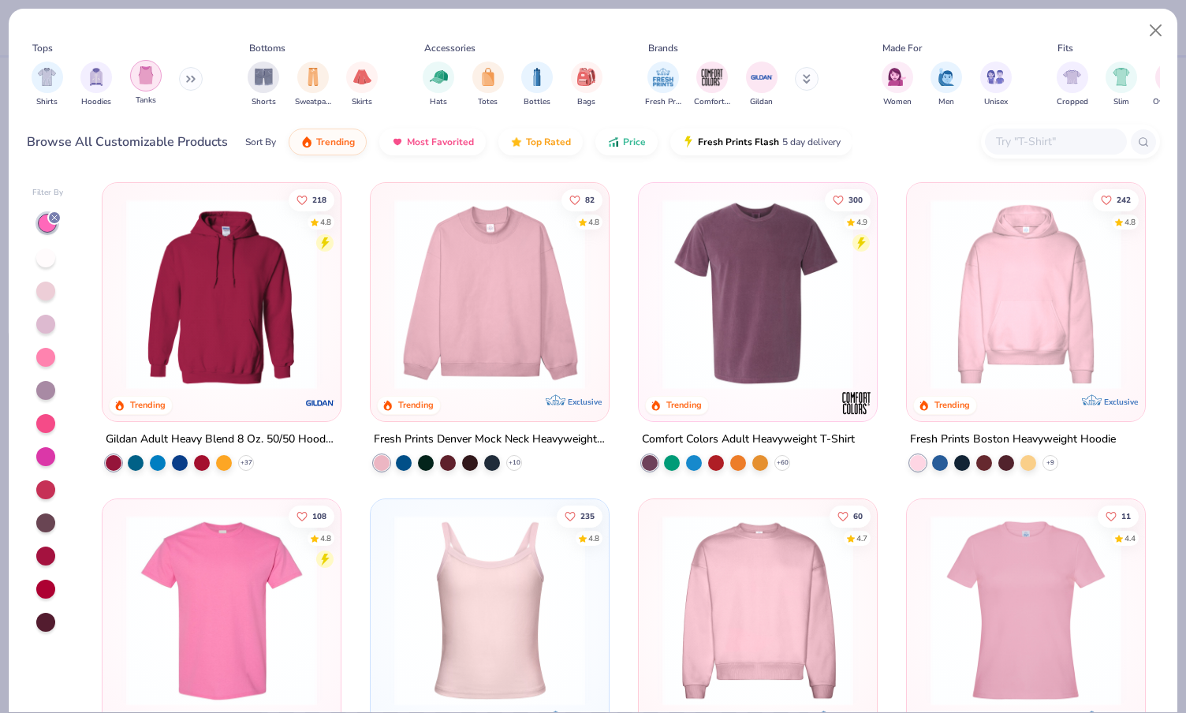
click at [151, 74] on img "filter for Tanks" at bounding box center [145, 75] width 17 height 18
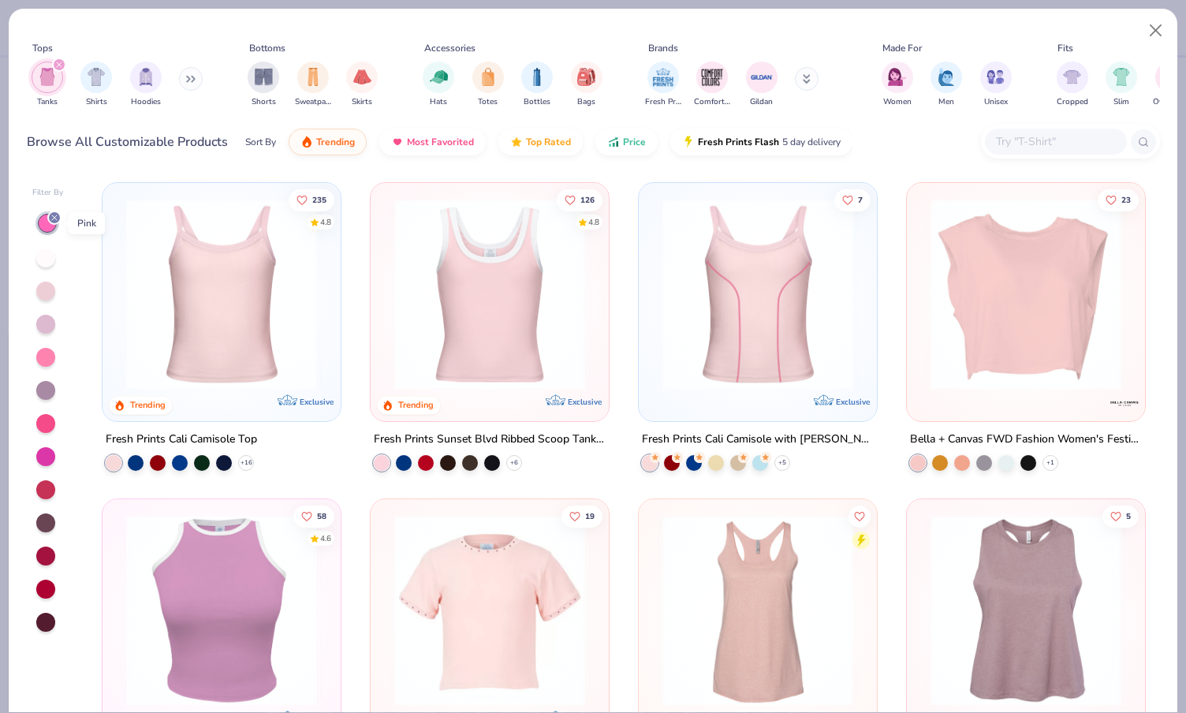
click at [56, 216] on icon at bounding box center [54, 217] width 9 height 9
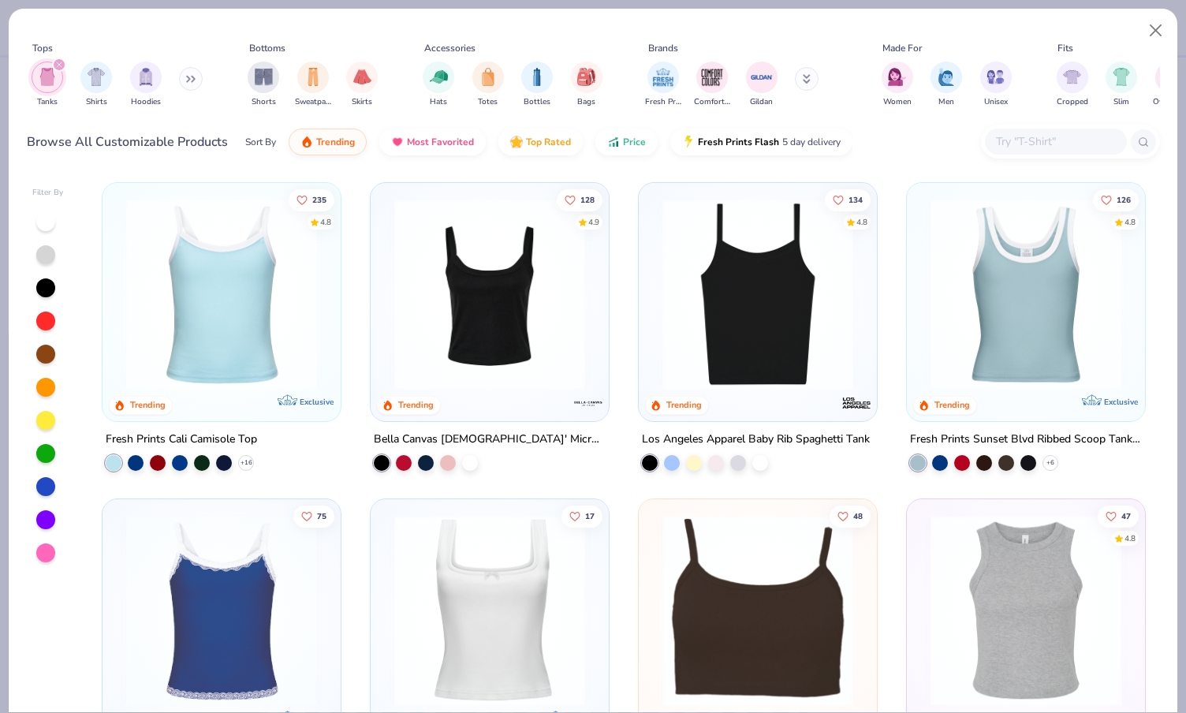
click at [47, 486] on div at bounding box center [45, 486] width 19 height 19
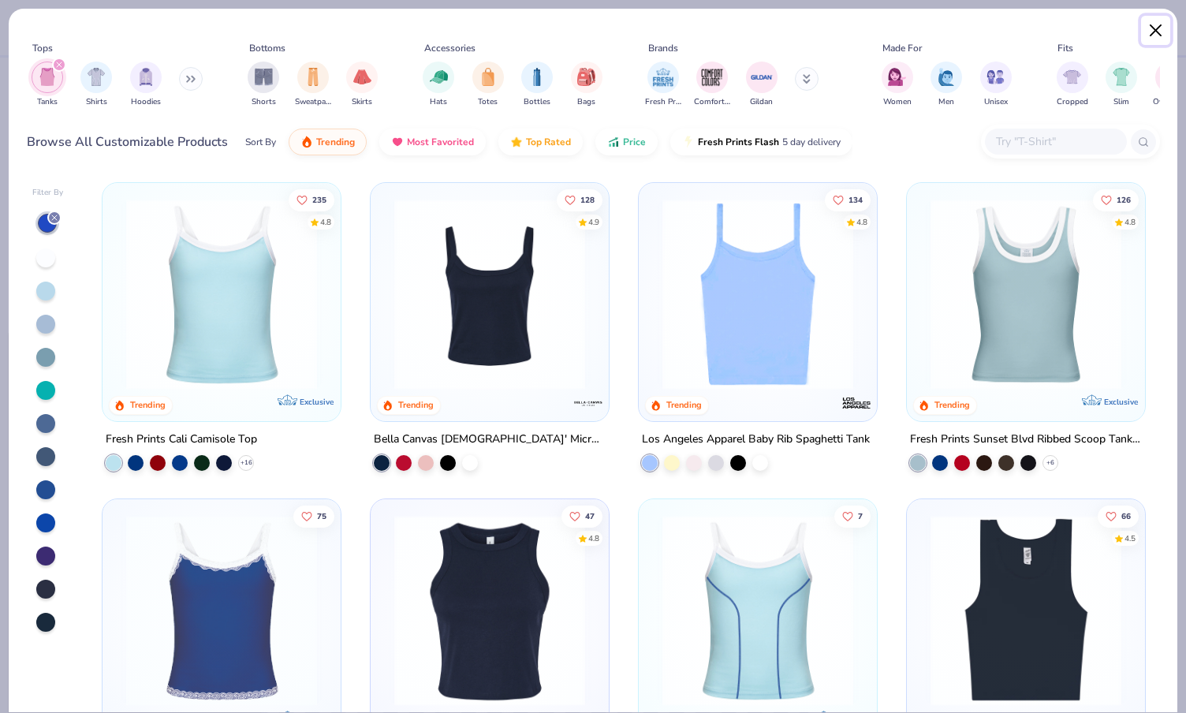
click at [1158, 28] on button "Close" at bounding box center [1156, 31] width 30 height 30
type textarea "x"
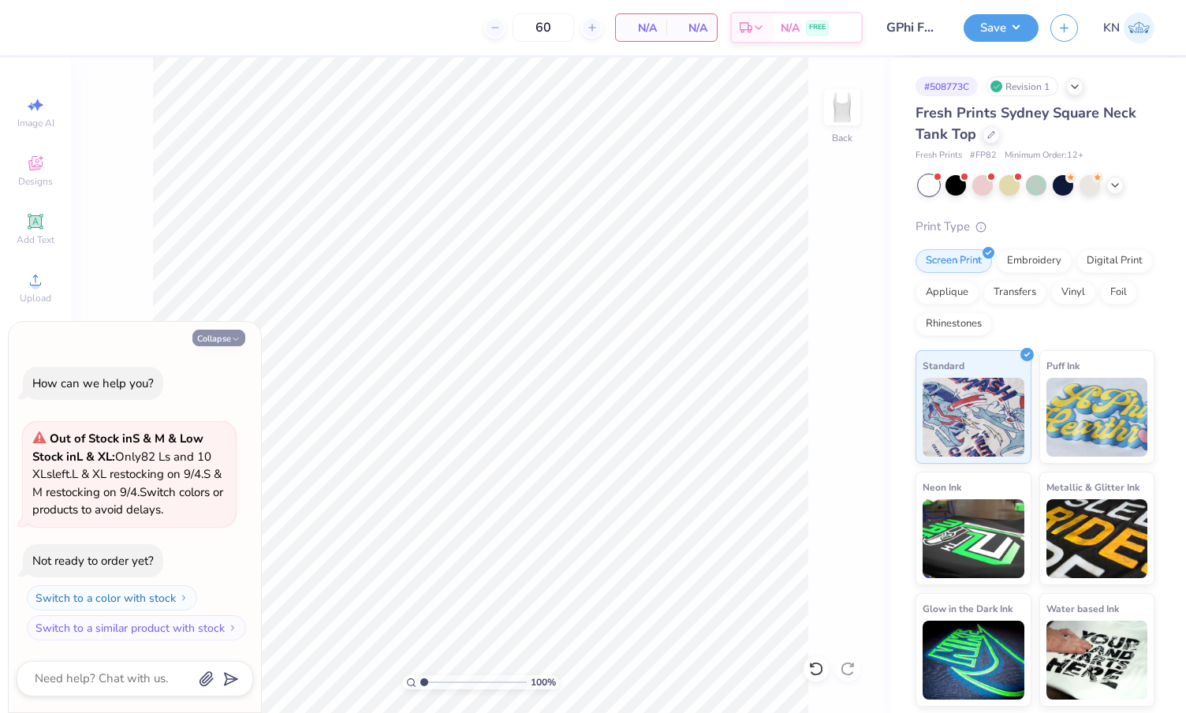
click at [208, 332] on button "Collapse" at bounding box center [218, 338] width 53 height 17
type textarea "x"
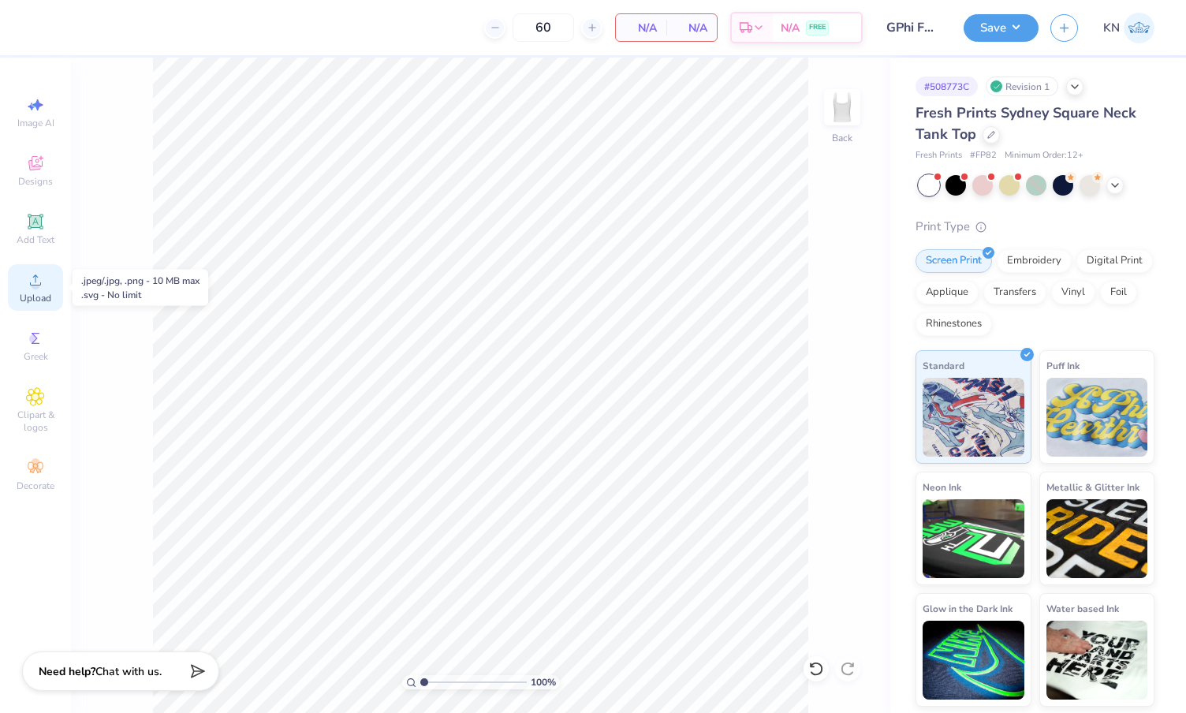
click at [38, 285] on icon at bounding box center [35, 279] width 11 height 11
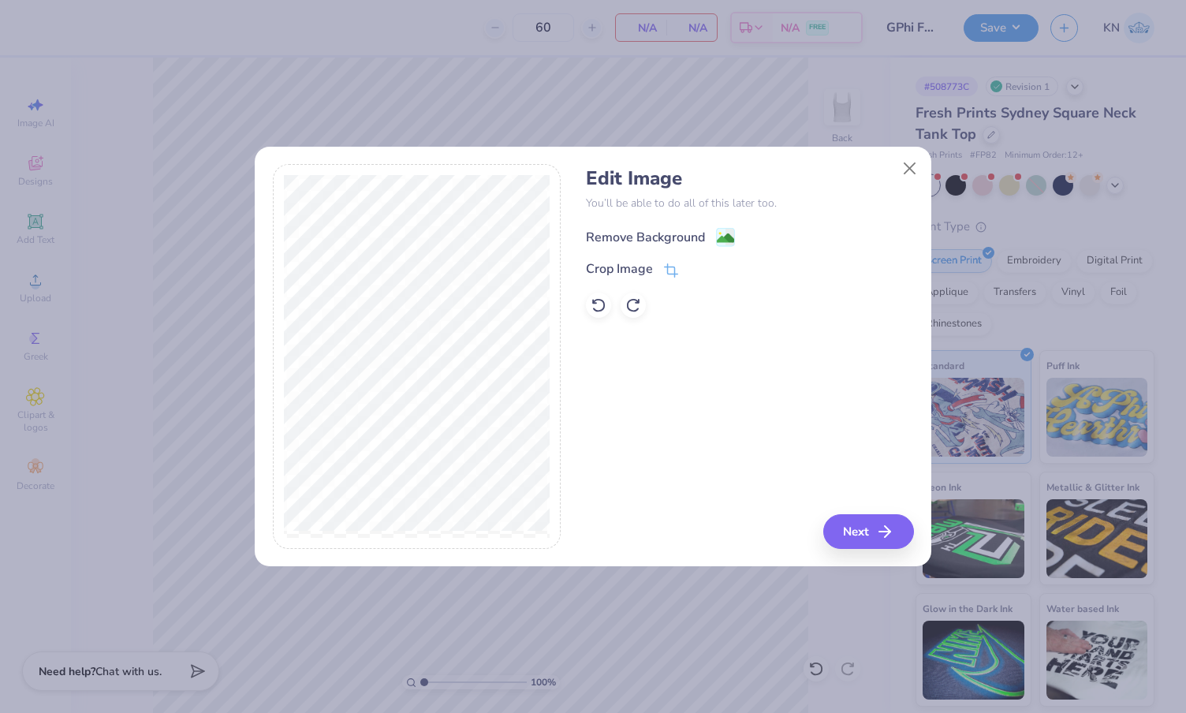
click at [660, 232] on div "Remove Background" at bounding box center [645, 237] width 119 height 19
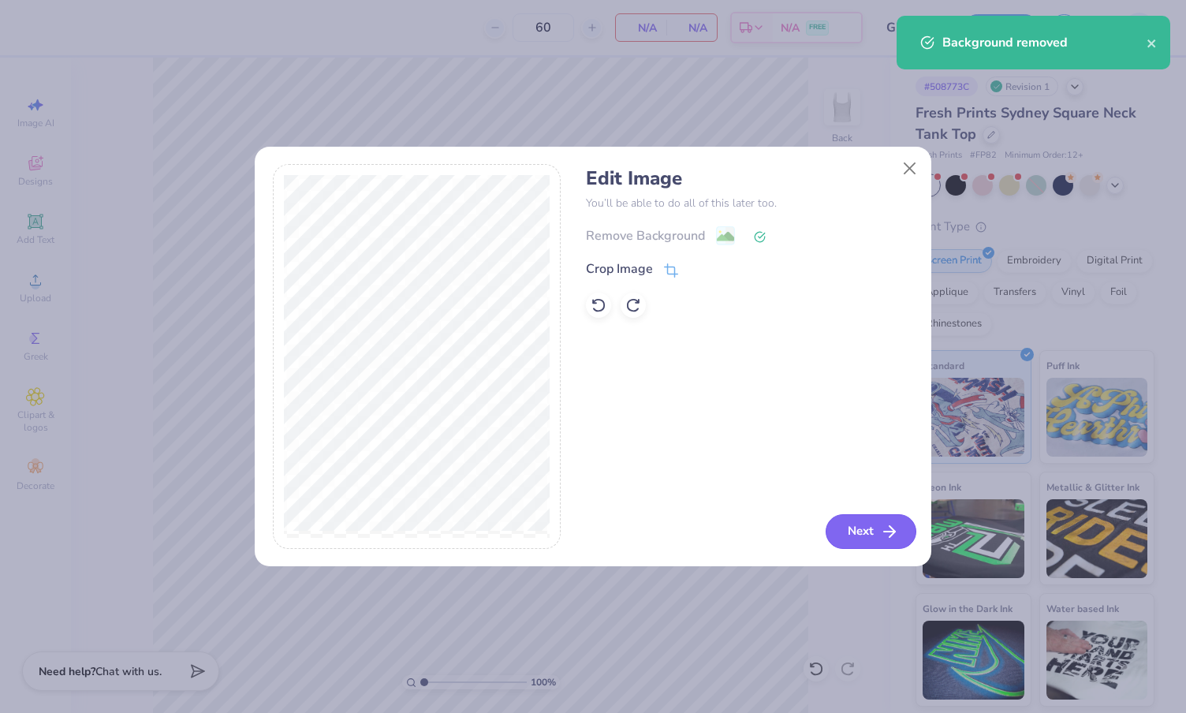
click at [851, 526] on button "Next" at bounding box center [871, 531] width 91 height 35
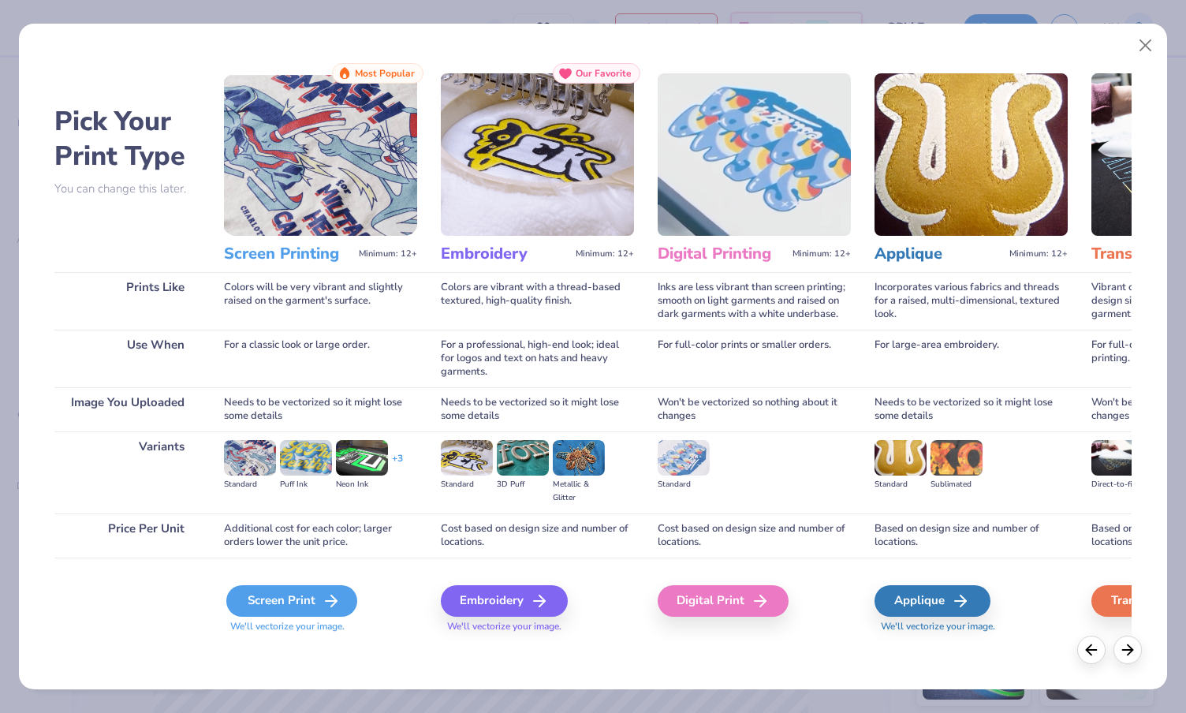
click at [302, 599] on div "Screen Print" at bounding box center [291, 601] width 131 height 32
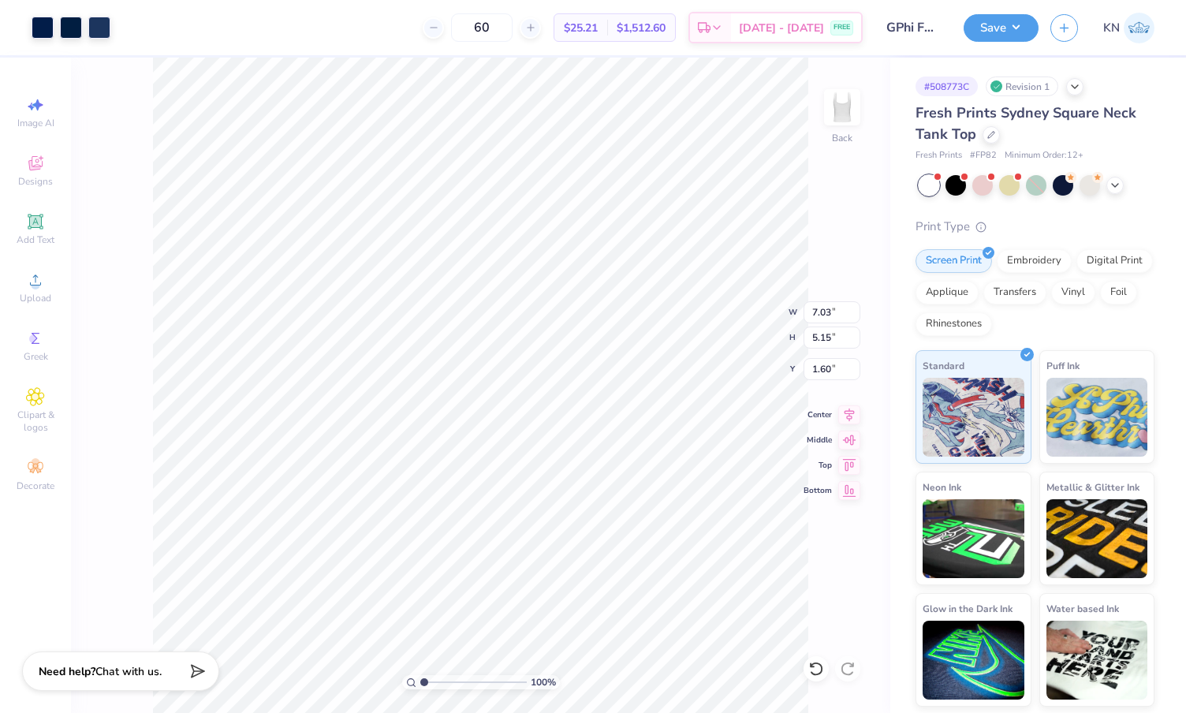
type input "1.72"
click at [847, 416] on icon at bounding box center [849, 412] width 22 height 19
click at [1014, 29] on button "Save" at bounding box center [1001, 26] width 75 height 28
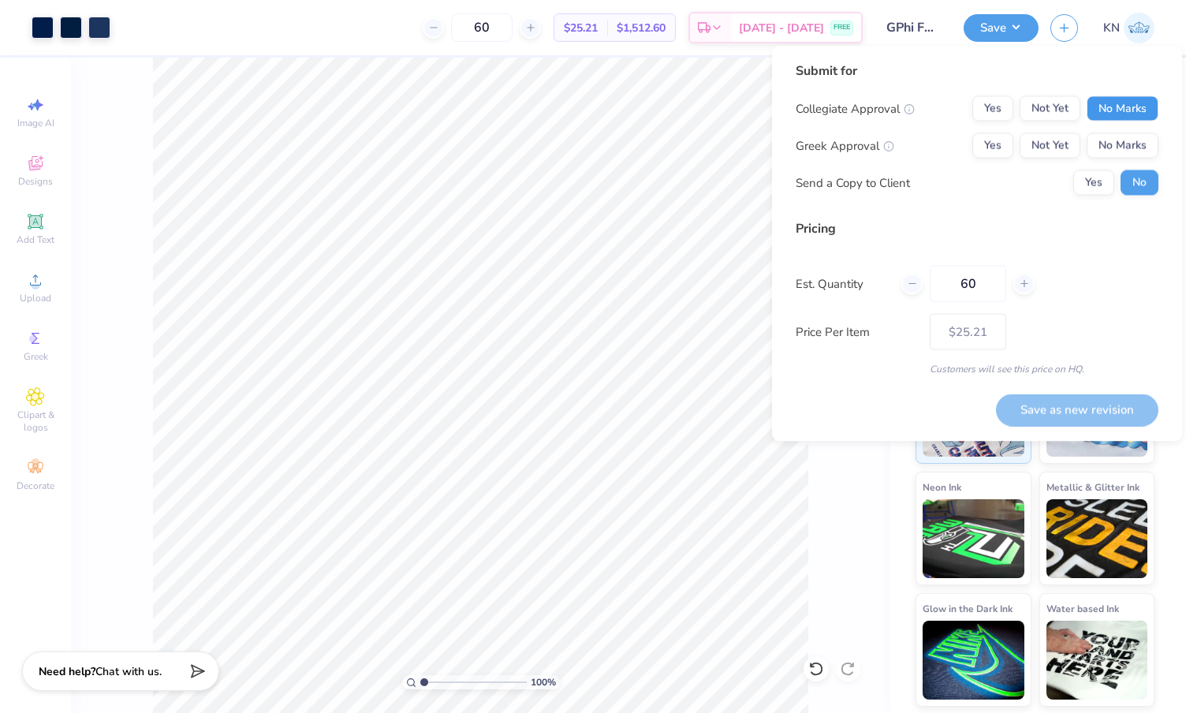
click at [1122, 105] on button "No Marks" at bounding box center [1123, 108] width 72 height 25
click at [988, 148] on button "Yes" at bounding box center [993, 145] width 41 height 25
click at [78, 28] on div at bounding box center [71, 26] width 22 height 22
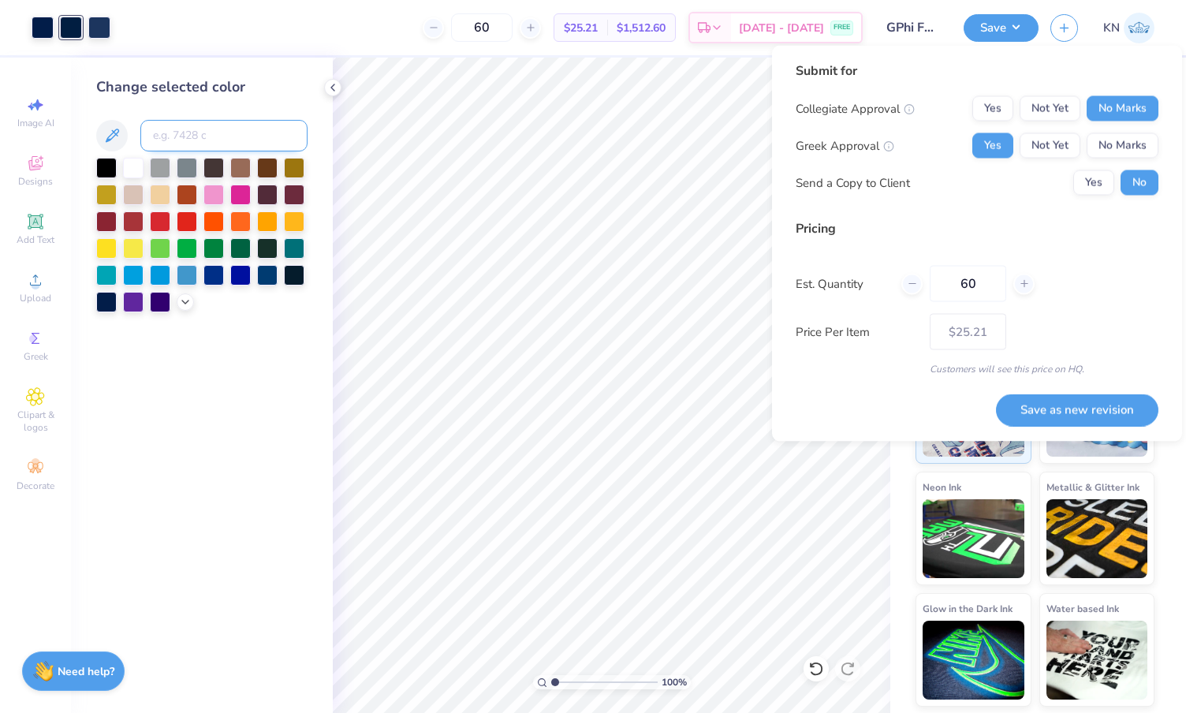
click at [179, 130] on input at bounding box center [223, 136] width 167 height 32
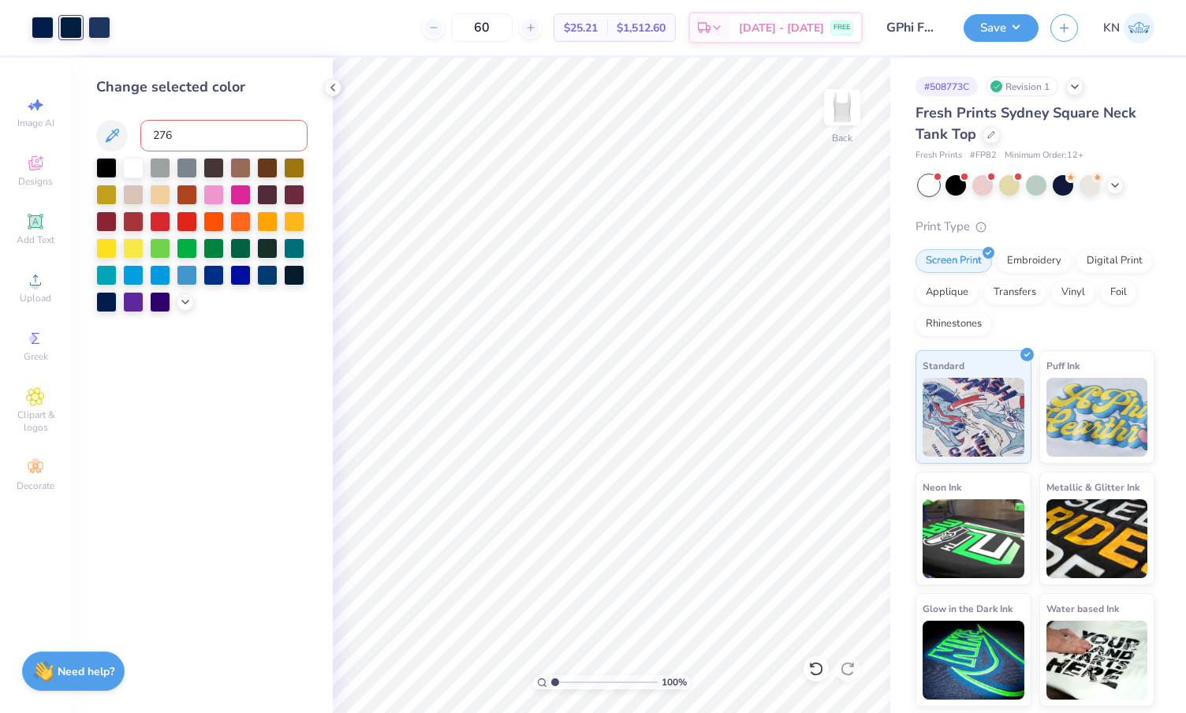
type input "2768"
click at [69, 30] on div at bounding box center [71, 26] width 22 height 22
click at [196, 137] on input at bounding box center [223, 136] width 167 height 32
type input "2768"
click at [995, 27] on button "Save" at bounding box center [1001, 26] width 75 height 28
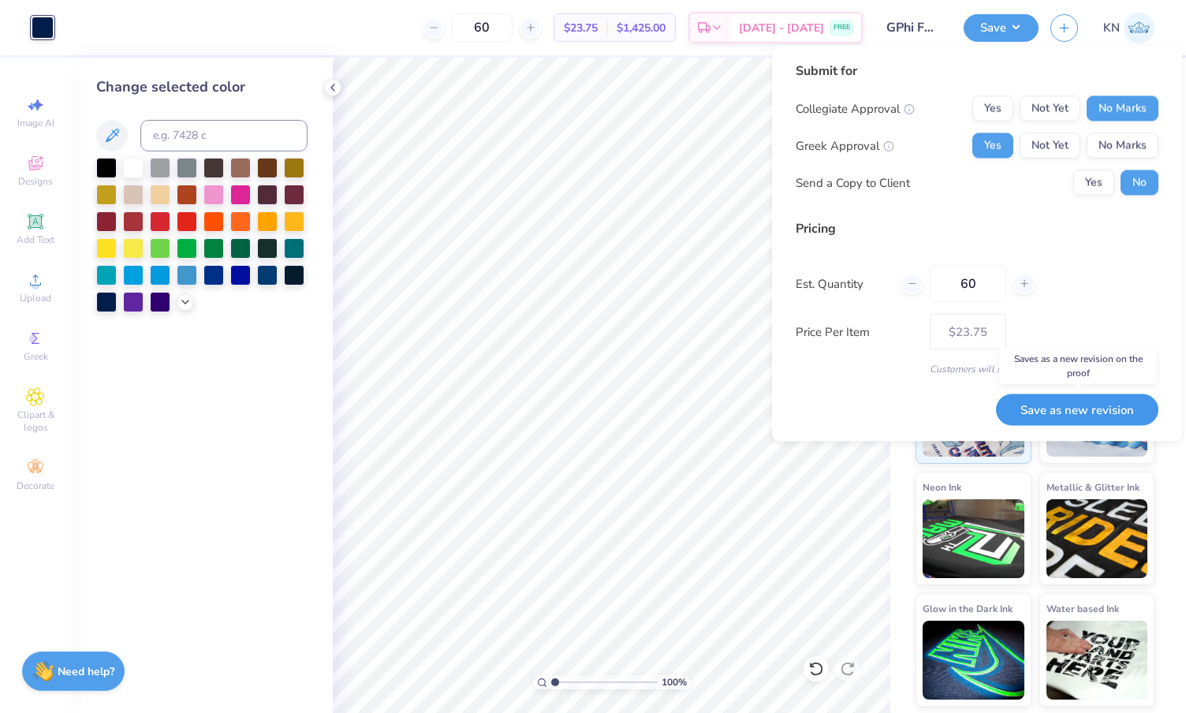
click at [1063, 411] on button "Save as new revision" at bounding box center [1077, 410] width 162 height 32
type input "$23.75"
